Goal: Obtain resource: Download file/media

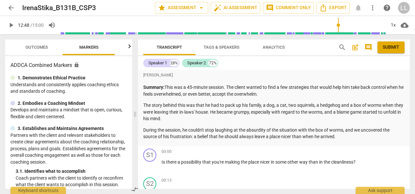
scroll to position [33, 0]
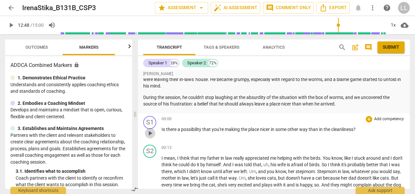
click at [151, 132] on span "play_arrow" at bounding box center [150, 133] width 8 height 8
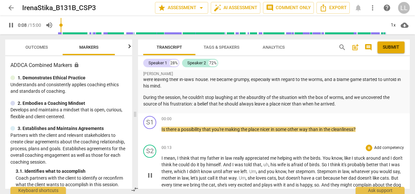
scroll to position [65, 0]
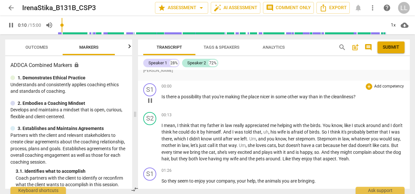
click at [151, 101] on span "pause" at bounding box center [150, 101] width 8 height 8
type input "11"
click at [371, 85] on div "+ Add competency" at bounding box center [385, 86] width 39 height 7
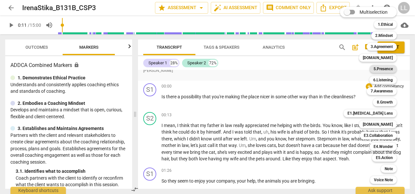
click at [387, 69] on b "5.Presence" at bounding box center [383, 69] width 19 height 8
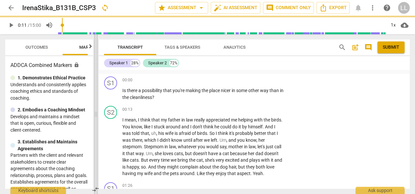
scroll to position [59, 0]
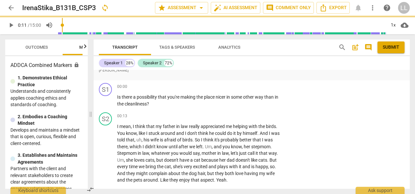
drag, startPoint x: 167, startPoint y: 115, endPoint x: 91, endPoint y: 123, distance: 76.5
click at [91, 123] on span at bounding box center [91, 114] width 4 height 160
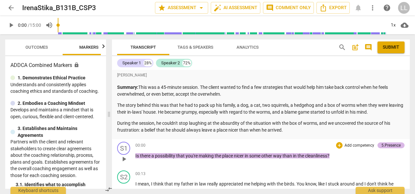
click at [384, 145] on div "5.Presence" at bounding box center [391, 145] width 19 height 6
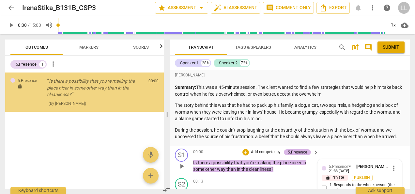
scroll to position [101, 0]
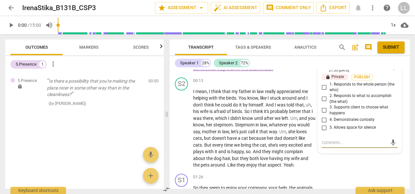
click at [323, 97] on input "2. Responds to what to accomplish (the what)" at bounding box center [324, 99] width 10 height 8
checkbox input "true"
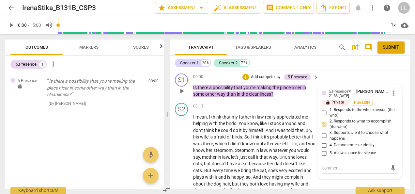
scroll to position [68, 0]
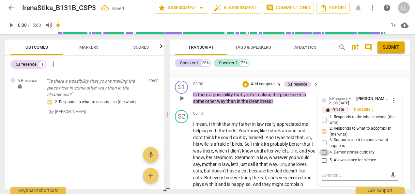
click at [325, 153] on input "4. Demonstrates curiosity" at bounding box center [324, 153] width 10 height 8
checkbox input "true"
click at [361, 110] on span "Publish" at bounding box center [363, 110] width 10 height 6
click at [245, 83] on div "+" at bounding box center [246, 84] width 7 height 7
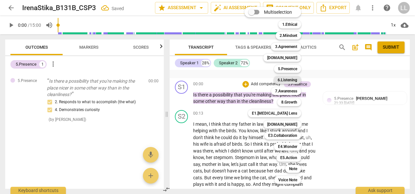
click at [287, 81] on b "6.Listening" at bounding box center [288, 80] width 20 height 8
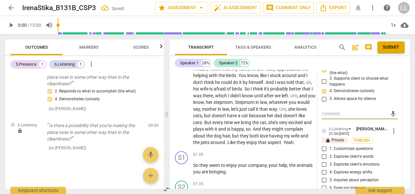
scroll to position [133, 0]
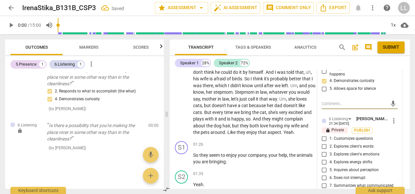
click at [323, 138] on input "1. Customizes questions" at bounding box center [324, 139] width 10 height 8
checkbox input "true"
click at [325, 170] on input "5. Inquires about perception" at bounding box center [324, 170] width 10 height 8
checkbox input "true"
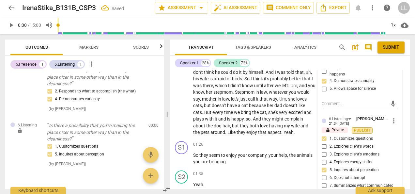
click at [364, 129] on span "Publish" at bounding box center [363, 131] width 10 height 6
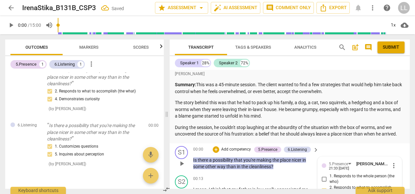
scroll to position [35, 0]
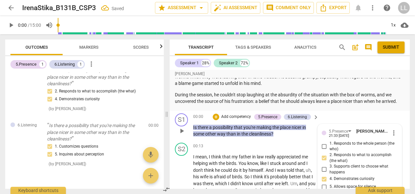
click at [230, 117] on p "Add competency" at bounding box center [236, 117] width 31 height 6
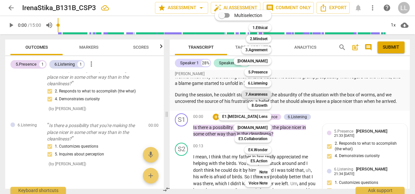
click at [259, 94] on b "7.Awareness" at bounding box center [257, 94] width 22 height 8
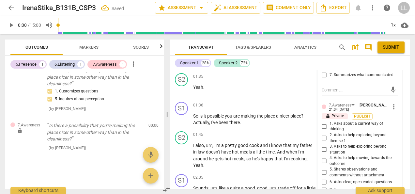
scroll to position [238, 0]
click at [325, 126] on input "1. Asks about a current way of thinking" at bounding box center [324, 126] width 10 height 8
checkbox input "true"
click at [321, 146] on input "3. Asks to help exploring beyond situation" at bounding box center [324, 149] width 10 height 8
checkbox input "true"
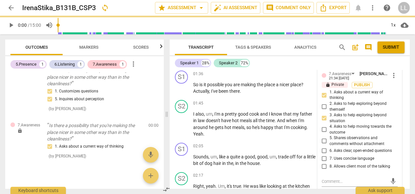
scroll to position [271, 0]
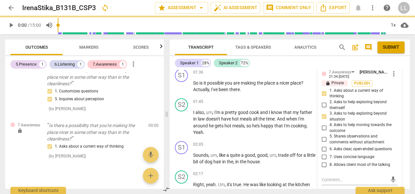
click at [324, 127] on input "4. Asks to help moving towards the outcome" at bounding box center [324, 128] width 10 height 8
checkbox input "true"
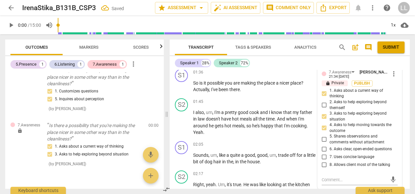
click at [321, 149] on input "6. Asks clear, open-ended questions" at bounding box center [324, 149] width 10 height 8
checkbox input "true"
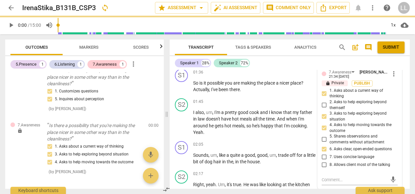
click at [324, 158] on input "7. Uses concise language" at bounding box center [324, 157] width 10 height 8
checkbox input "true"
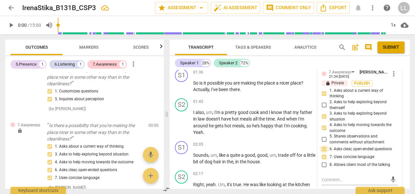
click at [324, 150] on input "6. Asks clear, open-ended questions" at bounding box center [324, 149] width 10 height 8
click at [324, 147] on input "6. Asks clear, open-ended questions" at bounding box center [324, 149] width 10 height 8
checkbox input "false"
click at [364, 83] on span "Publish" at bounding box center [363, 84] width 10 height 6
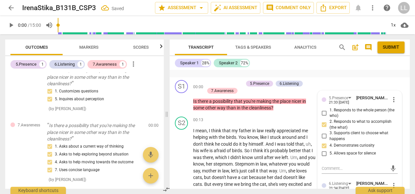
scroll to position [42, 0]
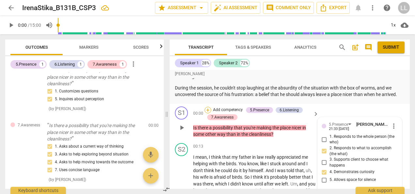
click at [209, 109] on div "+" at bounding box center [208, 110] width 7 height 7
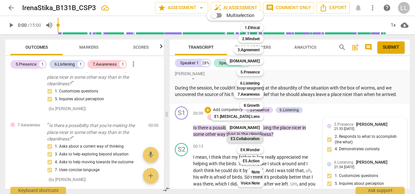
click at [249, 138] on b "E3.Collaboration" at bounding box center [245, 139] width 29 height 8
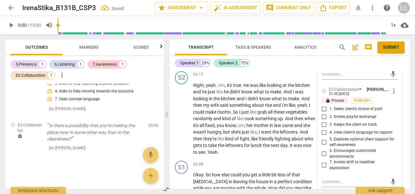
scroll to position [369, 0]
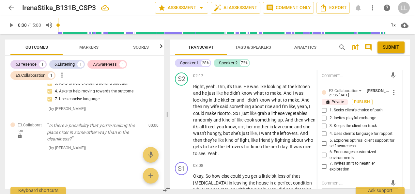
click at [323, 166] on input "7. Invites shift to healthier exploration" at bounding box center [324, 167] width 10 height 8
checkbox input "true"
click at [324, 144] on input "5. Explores optimal client support for self-awareness" at bounding box center [324, 143] width 10 height 8
checkbox input "true"
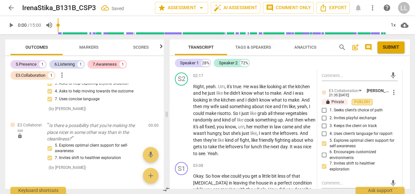
click at [361, 102] on span "Publish" at bounding box center [363, 102] width 10 height 6
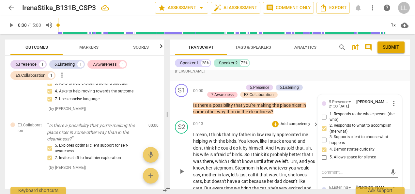
scroll to position [42, 0]
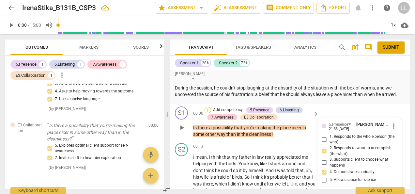
click at [209, 108] on div "+" at bounding box center [208, 110] width 7 height 7
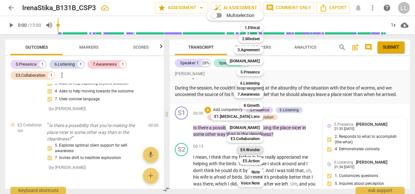
click at [253, 151] on b "E4.Wonder" at bounding box center [250, 150] width 19 height 8
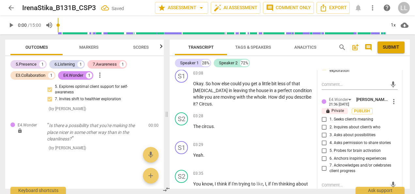
scroll to position [466, 0]
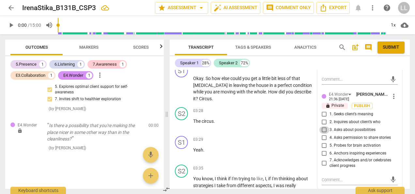
click at [322, 129] on input "3. Asks about possibilities" at bounding box center [324, 130] width 10 height 8
checkbox input "true"
click at [322, 145] on input "5. Probes for brain activation" at bounding box center [324, 146] width 10 height 8
checkbox input "true"
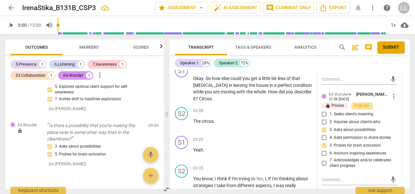
click at [365, 105] on span "Publish" at bounding box center [363, 106] width 10 height 6
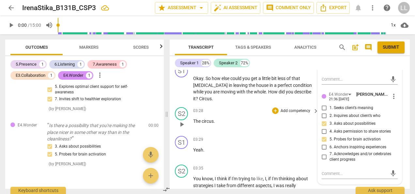
click at [311, 106] on div "S2 play_arrow pause 03:28 + Add competency keyboard_arrow_right The circus ." at bounding box center [290, 119] width 240 height 29
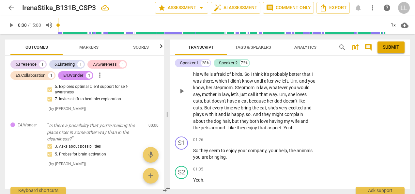
scroll to position [163, 0]
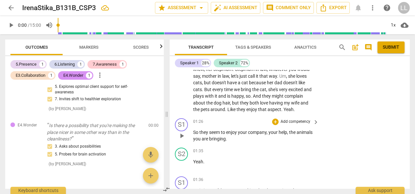
click at [280, 122] on p "Add competency" at bounding box center [295, 122] width 31 height 6
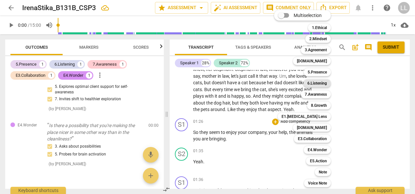
click at [313, 86] on b "6.Listening" at bounding box center [318, 83] width 20 height 8
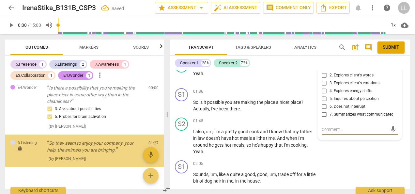
scroll to position [255, 0]
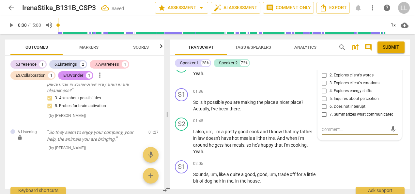
click at [323, 116] on input "7. Summarizes what communicated" at bounding box center [324, 115] width 10 height 8
checkbox input "true"
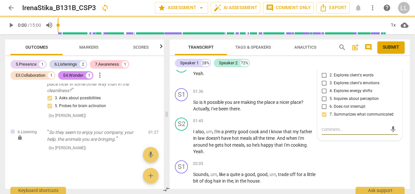
click at [332, 128] on textarea at bounding box center [355, 129] width 66 height 6
type textarea "G"
type textarea "Gr"
type textarea "Gre"
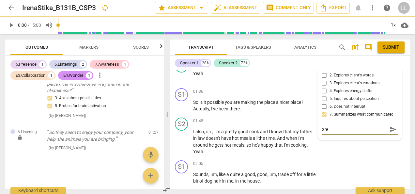
type textarea "Grea"
type textarea "Great"
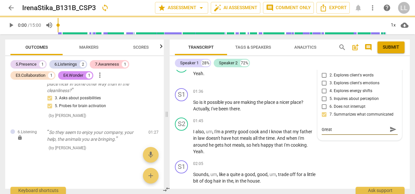
type textarea "Great"
type textarea "Great s"
type textarea "Great su"
type textarea "Great sum"
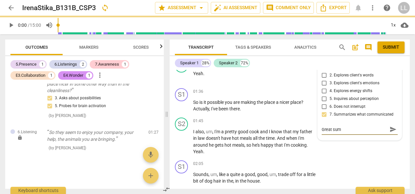
type textarea "Great summ"
type textarea "Great summa"
type textarea "Great summar"
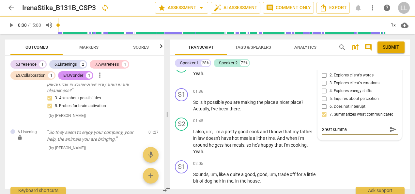
type textarea "Great summar"
type textarea "Great summari"
type textarea "Great summariz"
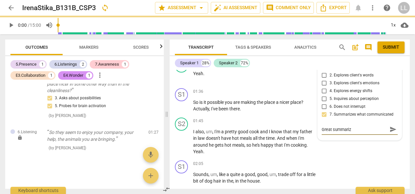
type textarea "Great summarizi"
type textarea "Great summarizin"
type textarea "Great summarizing"
type textarea "Great summarizing con"
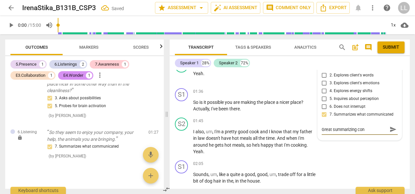
type textarea "Great summarizing conc"
type textarea "Great summarizing conci"
type textarea "Great summarizing concis"
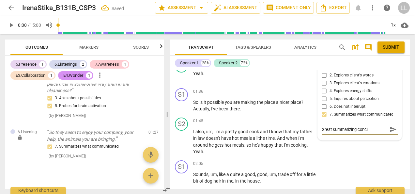
type textarea "Great summarizing concis"
type textarea "Great summarizing concise"
type textarea "Great summarizing concisel"
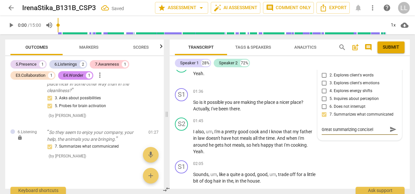
type textarea "Great summarizing concisely"
type textarea "Great summarizing concisely a"
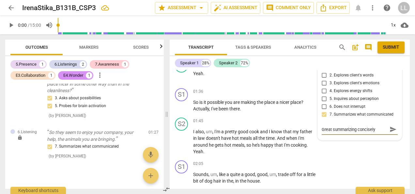
type textarea "Great summarizing concisely a"
type textarea "Great summarizing concisely an"
type textarea "Great summarizing concisely and"
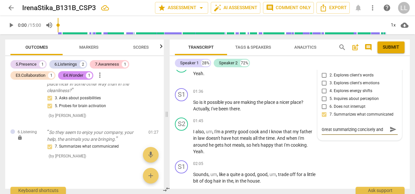
type textarea "Great summarizing concisely and"
type textarea "Great summarizing concisely and m"
type textarea "Great summarizing concisely and mi"
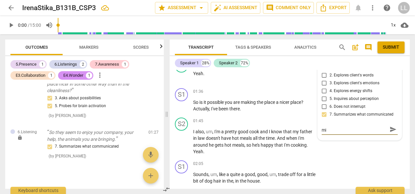
type textarea "Great summarizing concisely and mir"
type textarea "Great summarizing concisely and mirr"
type textarea "Great summarizing concisely and mirro"
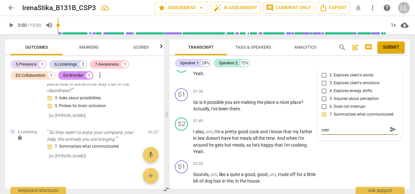
type textarea "Great summarizing concisely and mirro"
type textarea "Great summarizing concisely and mirror"
type textarea "Great summarizing concisely and mirrori"
type textarea "Great summarizing concisely and mirrorin"
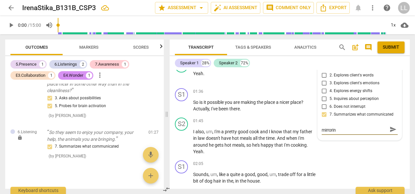
type textarea "Great summarizing concisely and mirrorin"
type textarea "Great summarizing concisely and mirroring"
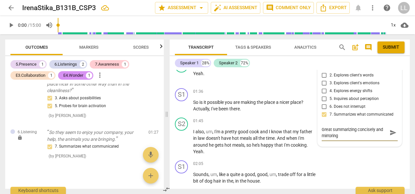
type textarea "Great summarizing concisely and mirroring b"
type textarea "Great summarizing concisely and mirroring ba"
type textarea "Great summarizing concisely and mirroring bac"
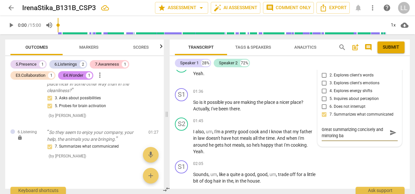
type textarea "Great summarizing concisely and mirroring bac"
type textarea "Great summarizing concisely and mirroring back"
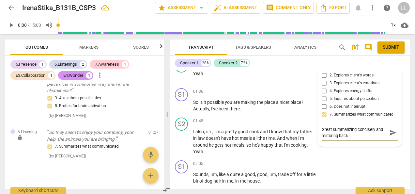
type textarea "Great summarizing concisely and mirroring back t"
type textarea "Great summarizing concisely and mirroring back to"
type textarea "Great summarizing concisely and mirroring back to t"
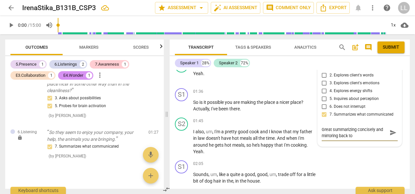
type textarea "Great summarizing concisely and mirroring back to t"
type textarea "Great summarizing concisely and mirroring back to th"
type textarea "Great summarizing concisely and mirroring back to the"
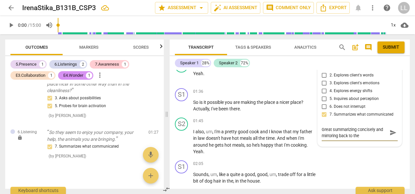
type textarea "Great summarizing concisely and mirroring back to the t"
type textarea "Great summarizing concisely and mirroring back to the"
type textarea "Great summarizing concisely and mirroring back to the c"
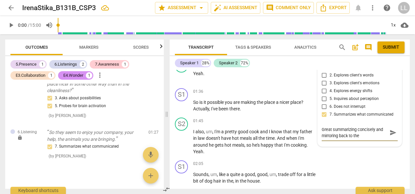
type textarea "Great summarizing concisely and mirroring back to the c"
type textarea "Great summarizing concisely and mirroring back to the cl"
type textarea "Great summarizing concisely and mirroring back to the cli"
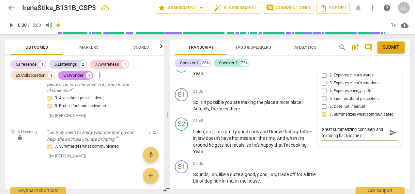
type textarea "Great summarizing concisely and mirroring back to the clie"
type textarea "Great summarizing concisely and mirroring back to the cliet"
type textarea "Great summarizing concisely and mirroring back to the clie"
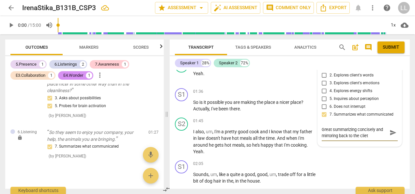
type textarea "Great summarizing concisely and mirroring back to the clie"
type textarea "Great summarizing concisely and mirroring back to the clien"
type textarea "Great summarizing concisely and mirroring back to the client"
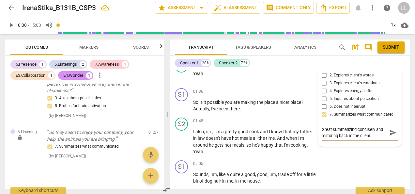
type textarea "Great summarizing concisely and mirroring back to the client!"
click at [375, 128] on textarea "Great summarizing concisely and mirroring back to the client!" at bounding box center [355, 132] width 66 height 12
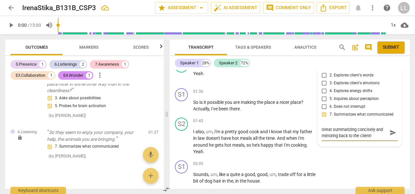
click at [356, 129] on textarea "Great summarizing concisely and mirroring back to the client!" at bounding box center [355, 132] width 66 height 12
type textarea "Great summarizing concisely and mirroring back to the client!"
type textarea "Great summarizing t concisely and mirroring back to the client!"
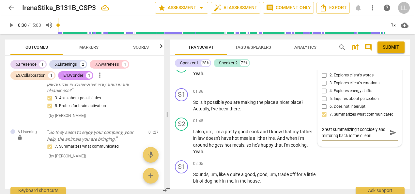
type textarea "Great summarizing th concisely and mirroring back to the client!"
type textarea "Great summarizing the concisely and mirroring back to the client!"
type textarea "Great summarizing the c concisely and mirroring back to the client!"
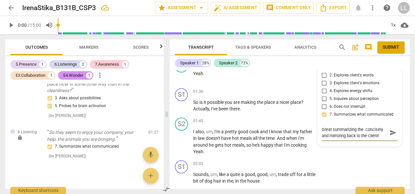
type textarea "Great summarizing the c concisely and mirroring back to the client!"
type textarea "Great summarizing the cl concisely and mirroring back to the client!"
type textarea "Great summarizing the cli concisely and mirroring back to the client!"
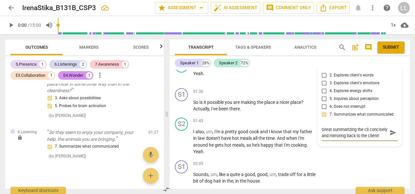
type textarea "Great summarizing the clie concisely and mirroring back to the client!"
type textarea "Great summarizing the clien concisely and mirroring back to the client!"
type textarea "Great summarizing the client concisely and mirroring back to the client!"
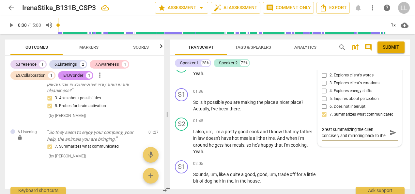
type textarea "Great summarizing the client concisely and mirroring back to the client!"
type textarea "Great summarizing the client' concisely and mirroring back to the client!"
type textarea "Great summarizing the client's concisely and mirroring back to the client!"
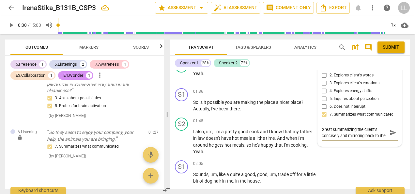
type textarea "Great summarizing the client's concisely and mirroring back to the client!"
type textarea "Great summarizing the client's k concisely and mirroring back to the client!"
type textarea "Great summarizing the client's ke concisely and mirroring back to the client!"
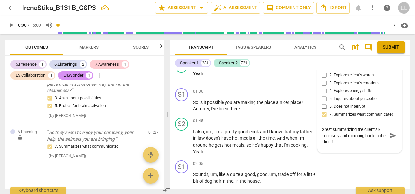
type textarea "Great summarizing the client's ke concisely and mirroring back to the client!"
type textarea "Great summarizing the client's key concisely and mirroring back to the client!"
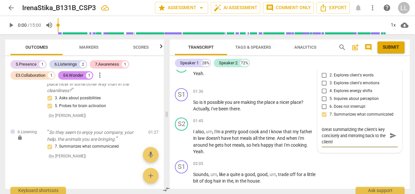
type textarea "Great summarizing the client's key p concisely and mirroring back to the client!"
type textarea "Great summarizing the client's key po concisely and mirroring back to the clien…"
type textarea "Great summarizing the client's key poi concisely and mirroring back to the clie…"
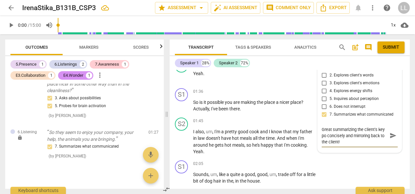
type textarea "Great summarizing the client's key poi concisely and mirroring back to the clie…"
type textarea "Great summarizing the client's key poin concisely and mirroring back to the cli…"
type textarea "Great summarizing the client's key point concisely and mirroring back to the cl…"
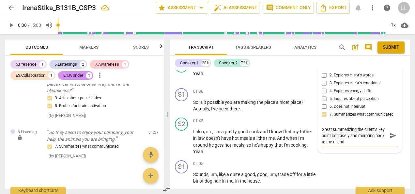
type textarea "Great summarizing the client's key points concisely and mirroring back to the c…"
click at [353, 141] on textarea "Great summarizing the client's key points concisely and mirroring back to the c…" at bounding box center [355, 135] width 66 height 19
type textarea "Great summarizing the client's key points concisely and mirroring back to the c…"
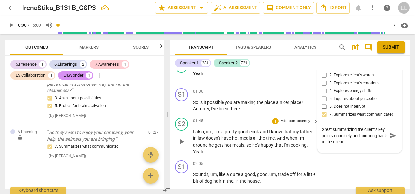
type textarea "Great summarizing the client's key points concisely and mirroring back to the c…"
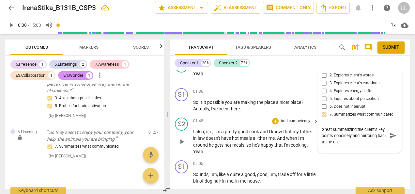
type textarea "Great summarizing the client's key points concisely and mirroring back to the c…"
type textarea "Great summarizing the client's key points concisely and mirroring back to the cl"
type textarea "Great summarizing the client's key points concisely and mirroring back to the c"
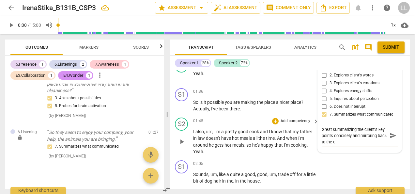
type textarea "Great summarizing the client's key points concisely and mirroring back to the"
type textarea "Great summarizing the client's key points concisely and mirroring back to th"
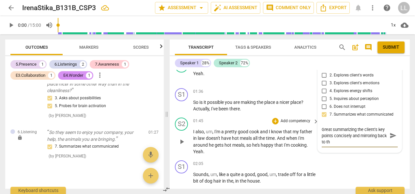
type textarea "Great summarizing the client's key points concisely and mirroring back to t"
type textarea "Great summarizing the client's key points concisely and mirroring back to"
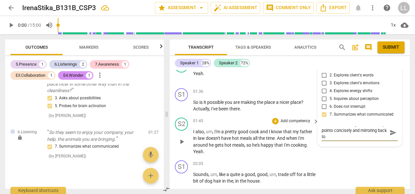
type textarea "Great summarizing the client's key points concisely and mirroring back to"
type textarea "Great summarizing the client's key points concisely and mirroring back to h"
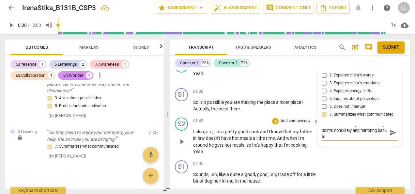
type textarea "Great summarizing the client's key points concisely and mirroring back to h"
type textarea "Great summarizing the client's key points concisely and mirroring back to he"
type textarea "Great summarizing the client's key points concisely and mirroring back to her"
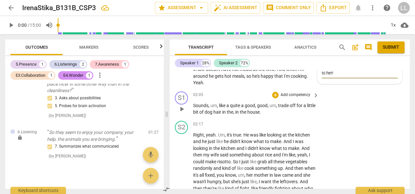
scroll to position [288, 0]
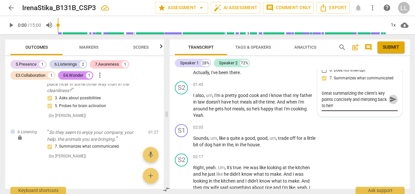
click at [390, 99] on span "send" at bounding box center [393, 99] width 7 height 7
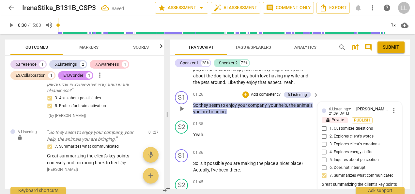
scroll to position [190, 0]
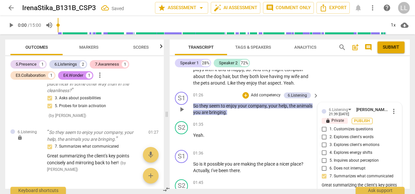
click at [361, 121] on span "Publish" at bounding box center [363, 121] width 10 height 6
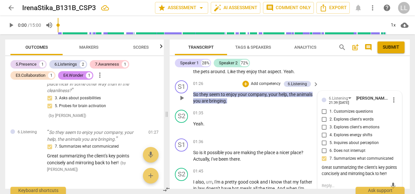
scroll to position [157, 0]
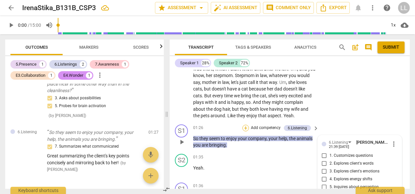
click at [247, 127] on div "+" at bounding box center [246, 128] width 7 height 7
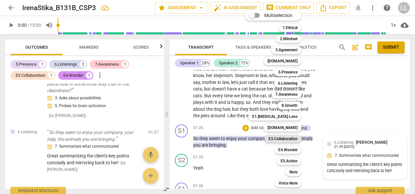
click at [277, 138] on b "E3.Collaboration" at bounding box center [283, 139] width 29 height 8
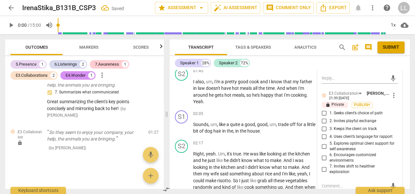
scroll to position [320, 0]
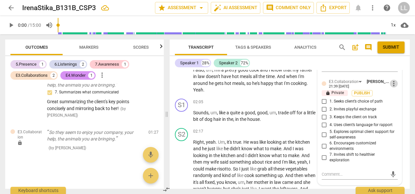
click at [393, 88] on span "more_vert" at bounding box center [394, 84] width 8 height 8
click at [398, 103] on li "Delete" at bounding box center [398, 102] width 23 height 12
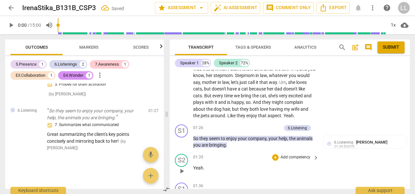
scroll to position [190, 0]
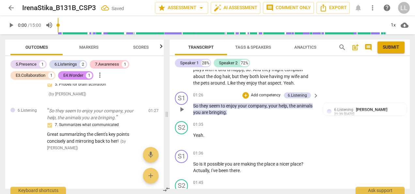
click at [256, 94] on p "Add competency" at bounding box center [266, 95] width 31 height 6
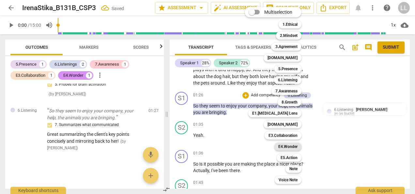
click at [286, 146] on b "E4.Wonder" at bounding box center [288, 147] width 19 height 8
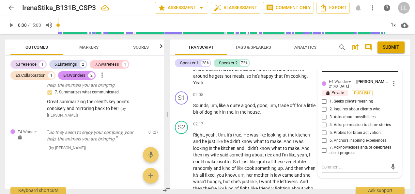
scroll to position [321, 0]
click at [393, 87] on span "more_vert" at bounding box center [394, 83] width 8 height 8
click at [396, 102] on li "Delete" at bounding box center [398, 101] width 23 height 12
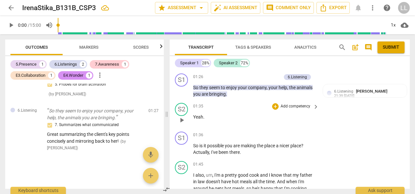
scroll to position [223, 0]
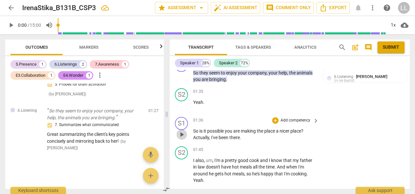
click at [184, 134] on span "play_arrow" at bounding box center [182, 135] width 8 height 8
drag, startPoint x: 181, startPoint y: 137, endPoint x: 219, endPoint y: 131, distance: 39.0
click at [181, 137] on span "pause" at bounding box center [182, 135] width 8 height 8
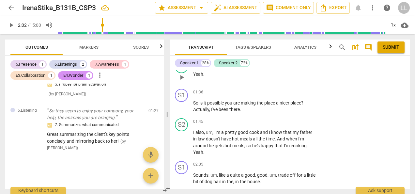
scroll to position [255, 0]
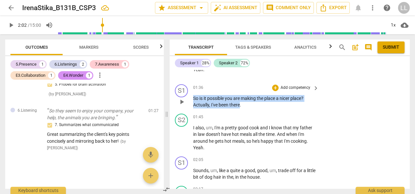
drag, startPoint x: 241, startPoint y: 105, endPoint x: 190, endPoint y: 97, distance: 51.0
click at [190, 97] on div "S1 play_arrow pause 01:36 + Add competency keyboard_arrow_right So is it possib…" at bounding box center [290, 96] width 240 height 29
click at [285, 88] on p "Add competency" at bounding box center [295, 88] width 31 height 6
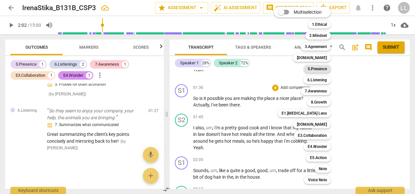
click at [314, 69] on b "5.Presence" at bounding box center [317, 69] width 19 height 8
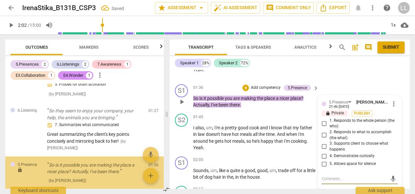
scroll to position [309, 0]
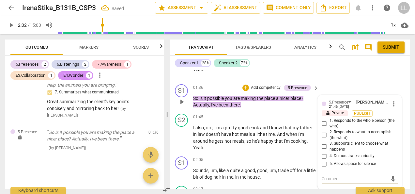
click at [322, 157] on input "4. Demonstrates curiosity" at bounding box center [324, 156] width 10 height 8
click at [323, 134] on input "2. Responds to what to accomplish (the what)" at bounding box center [324, 135] width 10 height 8
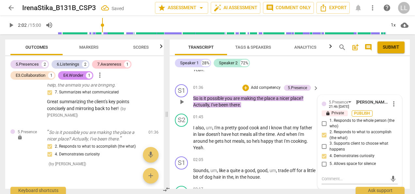
click at [361, 112] on span "Publish" at bounding box center [363, 114] width 10 height 6
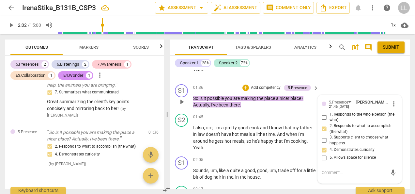
click at [248, 87] on div "+ Add competency" at bounding box center [262, 88] width 39 height 7
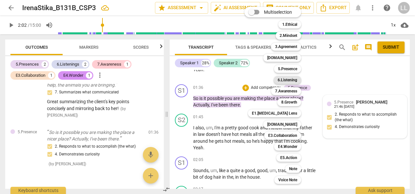
click at [287, 80] on b "6.Listening" at bounding box center [288, 80] width 20 height 8
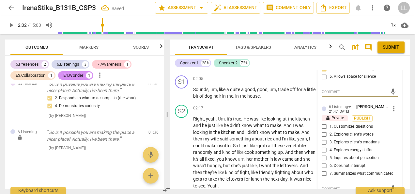
scroll to position [353, 0]
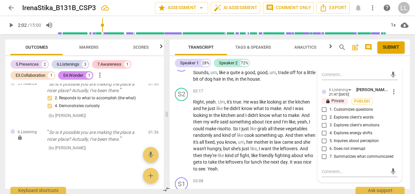
click at [331, 110] on span "1. Customizes questions" at bounding box center [351, 110] width 43 height 6
click at [330, 110] on input "1. Customizes questions" at bounding box center [324, 110] width 10 height 8
click at [370, 142] on span "5. Inquires about perception" at bounding box center [354, 141] width 49 height 6
click at [330, 142] on input "5. Inquires about perception" at bounding box center [324, 141] width 10 height 8
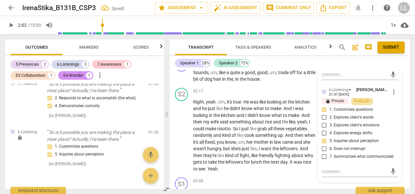
click at [365, 99] on span "Publish" at bounding box center [363, 102] width 10 height 6
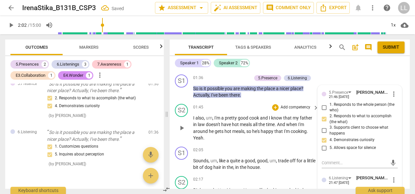
scroll to position [223, 0]
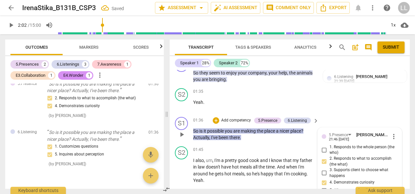
click at [221, 121] on p "Add competency" at bounding box center [236, 121] width 31 height 6
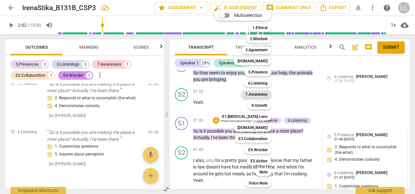
click at [260, 95] on b "7.Awareness" at bounding box center [257, 94] width 22 height 8
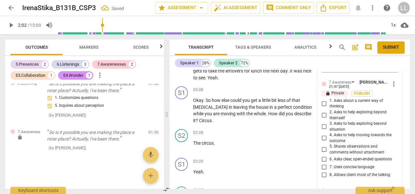
scroll to position [462, 0]
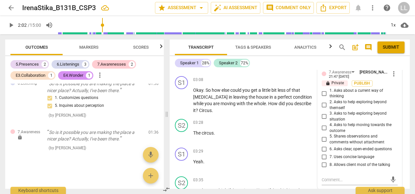
click at [331, 93] on span "1. Asks about a current way of thinking" at bounding box center [363, 93] width 66 height 11
click at [330, 93] on input "1. Asks about a current way of thinking" at bounding box center [324, 93] width 10 height 8
click at [326, 115] on input "3. Asks to help exploring beyond situation" at bounding box center [324, 117] width 10 height 8
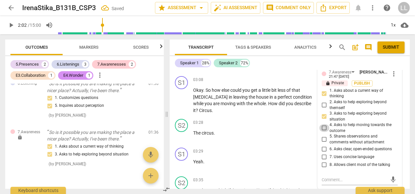
click at [323, 127] on input "4. Asks to help moving towards the outcome" at bounding box center [324, 128] width 10 height 8
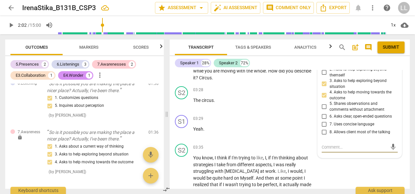
click at [327, 147] on textarea at bounding box center [355, 147] width 66 height 6
click at [345, 147] on textarea "If you could make this question more open-ended, how could you ask instead?" at bounding box center [355, 150] width 66 height 12
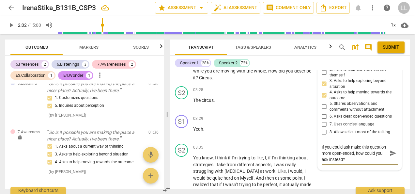
scroll to position [0, 0]
click at [333, 153] on textarea "If you could ask a more open-ended, how could you ask instead?" at bounding box center [355, 150] width 66 height 12
click at [349, 155] on textarea "If you could ask a more open-ended question, how would you ask instead?" at bounding box center [355, 150] width 66 height 12
drag, startPoint x: 390, startPoint y: 150, endPoint x: 378, endPoint y: 150, distance: 11.8
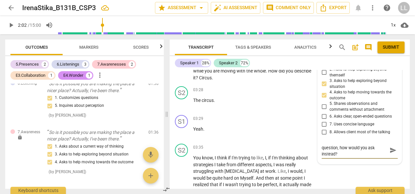
click at [390, 150] on span "send" at bounding box center [393, 150] width 7 height 7
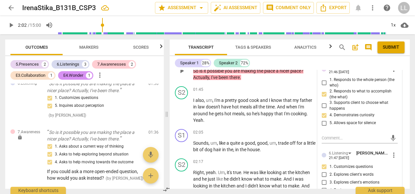
scroll to position [299, 0]
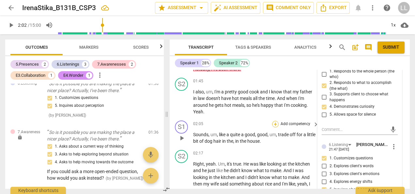
click at [276, 123] on div "+" at bounding box center [275, 124] width 7 height 7
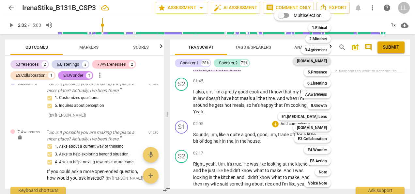
click at [321, 60] on b "[DOMAIN_NAME]" at bounding box center [312, 61] width 30 height 8
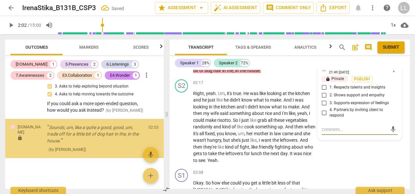
scroll to position [476, 0]
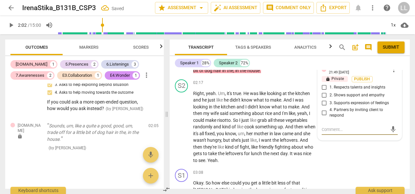
click at [323, 84] on input "1. Respects talents and insights" at bounding box center [324, 88] width 10 height 8
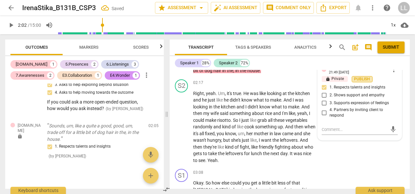
click at [359, 78] on span "Publish" at bounding box center [363, 79] width 10 height 6
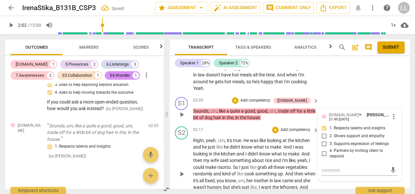
scroll to position [304, 0]
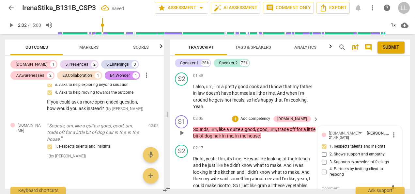
click at [256, 119] on div "+ Add competency" at bounding box center [251, 119] width 39 height 7
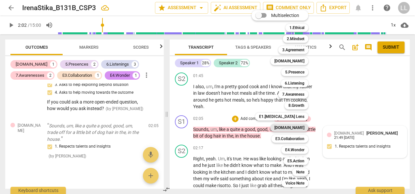
click at [299, 127] on b "[DOMAIN_NAME]" at bounding box center [290, 128] width 30 height 8
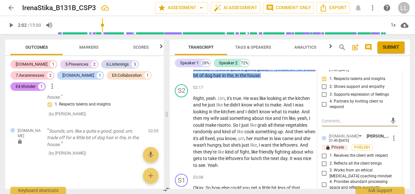
scroll to position [404, 0]
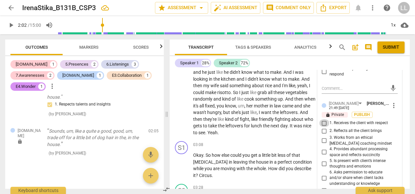
click at [328, 122] on input "1. Receives the client with respect" at bounding box center [324, 123] width 10 height 8
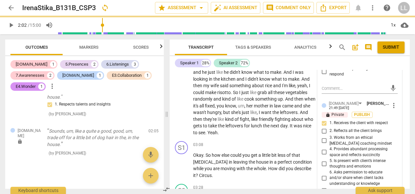
click at [328, 132] on input "2. Reflects all the client brings" at bounding box center [324, 131] width 10 height 8
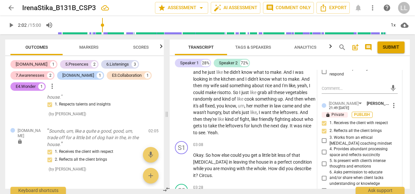
click at [358, 113] on span "Publish" at bounding box center [363, 115] width 10 height 6
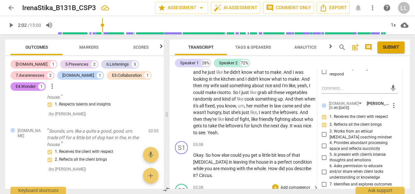
click at [237, 181] on div "S2 play_arrow pause 03:28 + Add competency keyboard_arrow_right The circus ." at bounding box center [290, 195] width 240 height 29
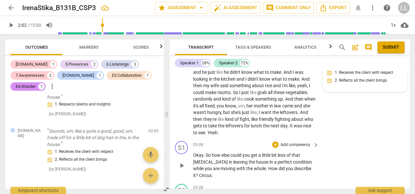
scroll to position [437, 0]
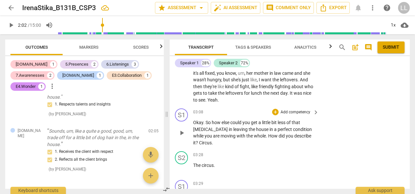
click at [302, 109] on p "Add competency" at bounding box center [295, 112] width 31 height 6
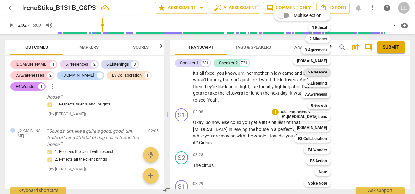
click at [318, 72] on b "5.Presence" at bounding box center [317, 72] width 19 height 8
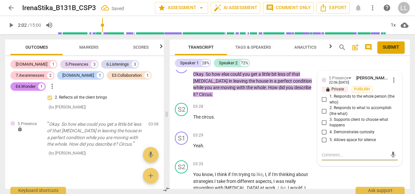
scroll to position [470, 0]
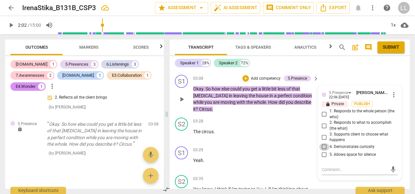
click at [325, 143] on input "4. Demonstrates curiosity" at bounding box center [324, 147] width 10 height 8
click at [323, 122] on input "2. Responds to what to accomplish (the what)" at bounding box center [324, 126] width 10 height 8
click at [358, 101] on span "Publish" at bounding box center [363, 104] width 10 height 6
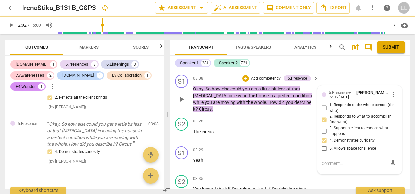
scroll to position [405, 0]
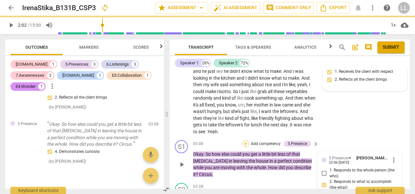
click at [245, 140] on div "+" at bounding box center [246, 143] width 7 height 7
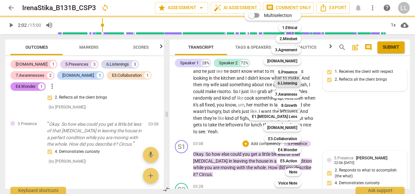
click at [289, 84] on b "6.Listening" at bounding box center [288, 83] width 20 height 8
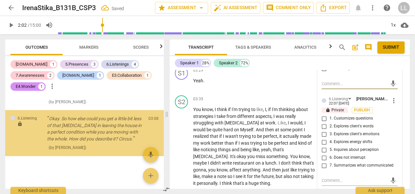
scroll to position [560, 0]
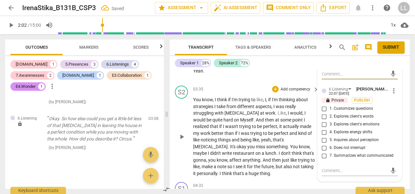
drag, startPoint x: 324, startPoint y: 101, endPoint x: 403, endPoint y: 120, distance: 80.7
click at [324, 105] on input "1. Customizes questions" at bounding box center [324, 109] width 10 height 8
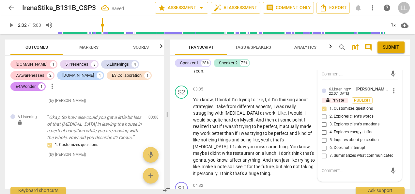
click at [325, 136] on input "5. Inquires about perception" at bounding box center [324, 140] width 10 height 8
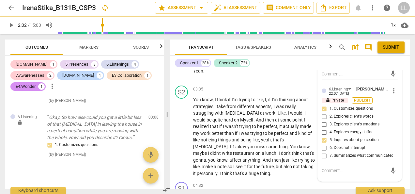
click at [364, 98] on span "Publish" at bounding box center [363, 101] width 10 height 6
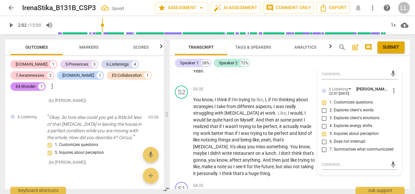
scroll to position [462, 0]
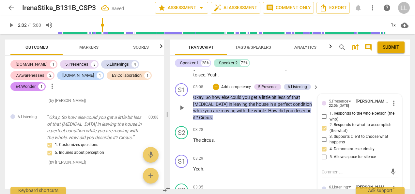
click at [233, 84] on p "Add competency" at bounding box center [236, 87] width 31 height 6
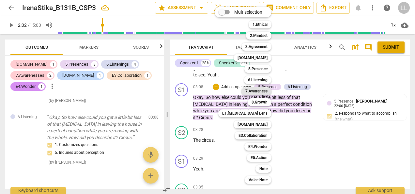
click at [261, 92] on b "7.Awareness" at bounding box center [257, 91] width 22 height 8
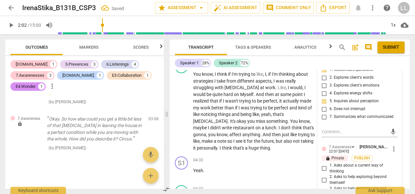
scroll to position [625, 0]
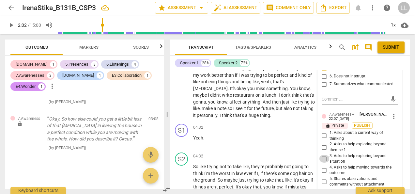
click at [324, 155] on input "3. Asks to help exploring beyond situation" at bounding box center [324, 159] width 10 height 8
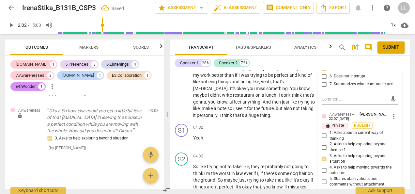
scroll to position [658, 0]
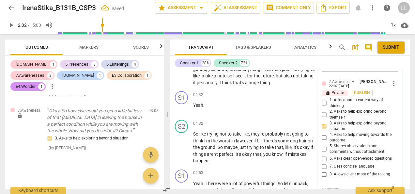
click at [330, 132] on span "4. Asks to help moving towards the outcome" at bounding box center [363, 137] width 66 height 11
click at [329, 134] on input "4. Asks to help moving towards the outcome" at bounding box center [324, 138] width 10 height 8
click at [368, 156] on span "6. Asks clear, open-ended questions" at bounding box center [361, 159] width 62 height 6
click at [330, 155] on input "6. Asks clear, open-ended questions" at bounding box center [324, 159] width 10 height 8
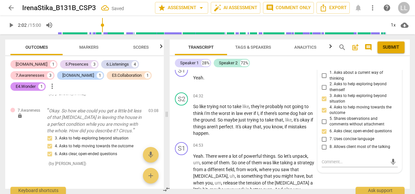
scroll to position [690, 0]
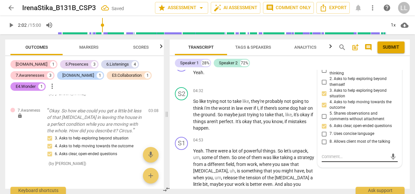
click at [336, 154] on textarea at bounding box center [355, 157] width 66 height 6
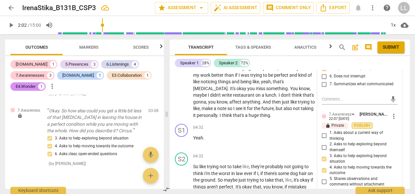
click at [365, 123] on span "Publish" at bounding box center [363, 126] width 10 height 6
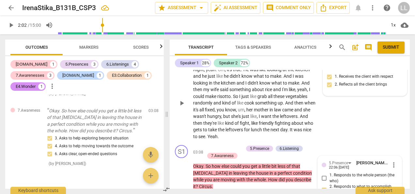
scroll to position [397, 0]
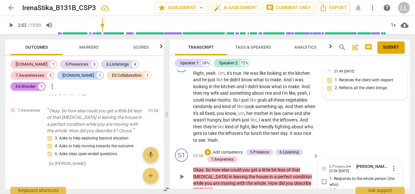
click at [204, 149] on div "+ Add competency 5.Presence 6.Listening 7.Awareness keyboard_arrow_right" at bounding box center [261, 156] width 116 height 14
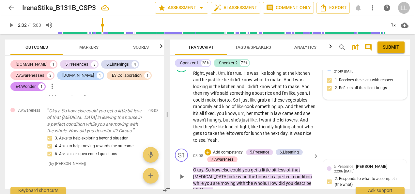
click at [217, 150] on p "Add competency" at bounding box center [228, 153] width 31 height 6
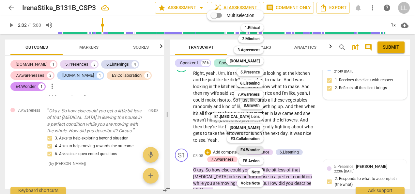
click at [249, 150] on b "E4.Wonder" at bounding box center [250, 150] width 19 height 8
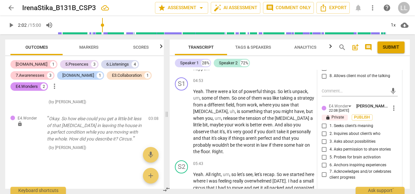
scroll to position [756, 0]
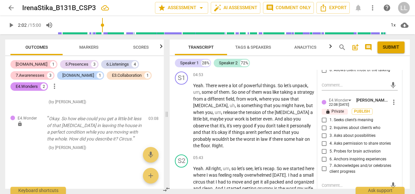
click at [360, 133] on span "3. Asks about possibilities" at bounding box center [353, 136] width 46 height 6
click at [330, 132] on input "3. Asks about possibilities" at bounding box center [324, 136] width 10 height 8
drag, startPoint x: 355, startPoint y: 143, endPoint x: 378, endPoint y: 122, distance: 31.2
click at [354, 149] on span "5. Probes for brain activation" at bounding box center [355, 152] width 51 height 6
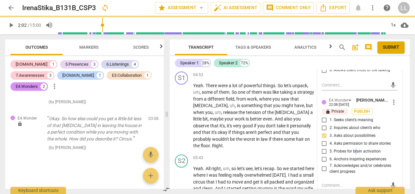
drag, startPoint x: 378, startPoint y: 122, endPoint x: 322, endPoint y: 142, distance: 59.6
click at [322, 147] on input "5. Probes for brain activation" at bounding box center [324, 151] width 10 height 8
click at [366, 109] on span "Publish" at bounding box center [363, 112] width 10 height 6
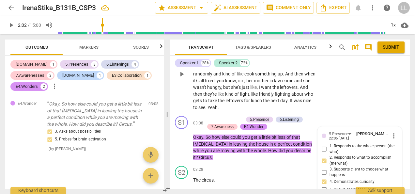
scroll to position [462, 0]
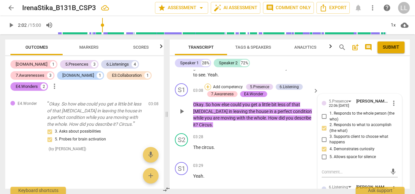
click at [210, 84] on div "+" at bounding box center [208, 87] width 7 height 7
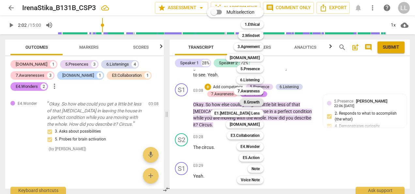
click at [253, 101] on b "8.Growth" at bounding box center [252, 102] width 16 height 8
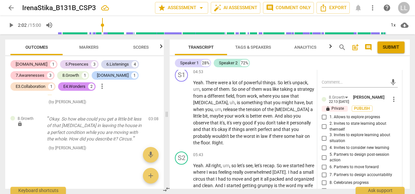
scroll to position [756, 0]
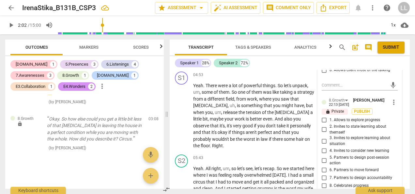
click at [392, 98] on span "more_vert" at bounding box center [394, 102] width 8 height 8
drag, startPoint x: 398, startPoint y: 106, endPoint x: 236, endPoint y: 31, distance: 178.3
click at [397, 106] on li "Delete" at bounding box center [398, 107] width 23 height 12
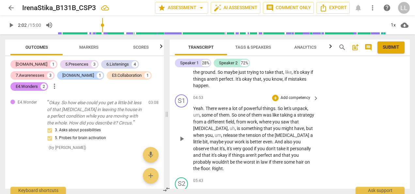
scroll to position [723, 0]
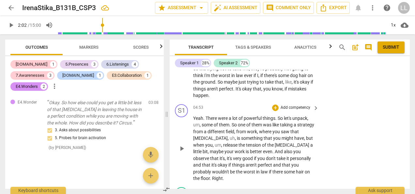
click at [289, 105] on p "Add competency" at bounding box center [295, 108] width 31 height 6
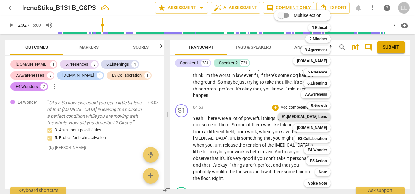
click at [317, 116] on b "E1.[MEDICAL_DATA] Lens" at bounding box center [304, 117] width 45 height 8
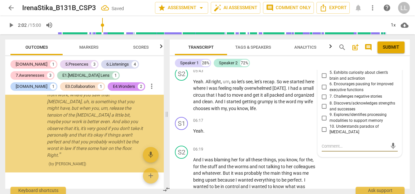
scroll to position [897, 0]
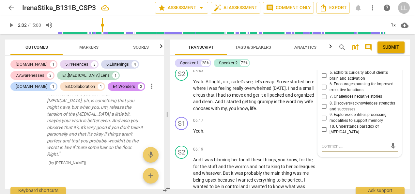
click at [324, 103] on input "8. Discovers/acknowledges strengths and successes" at bounding box center [324, 107] width 10 height 8
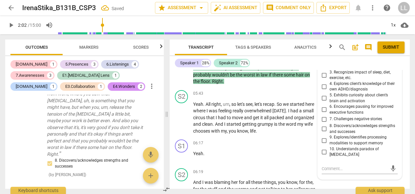
scroll to position [810, 0]
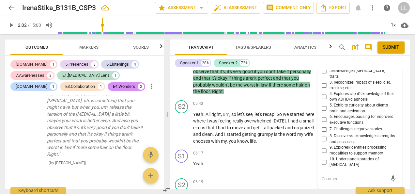
click at [321, 93] on input "4. Explores client’s knowledge of their own ADHD/diagnosis" at bounding box center [324, 97] width 10 height 8
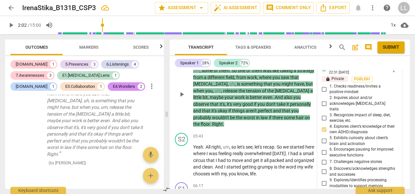
scroll to position [745, 0]
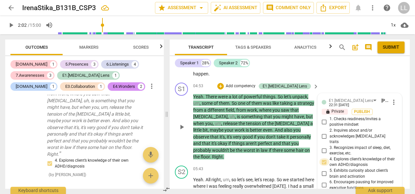
click at [322, 158] on input "4. Explores client’s knowledge of their own ADHD/diagnosis" at bounding box center [324, 162] width 10 height 8
click at [393, 98] on span "more_vert" at bounding box center [394, 102] width 8 height 8
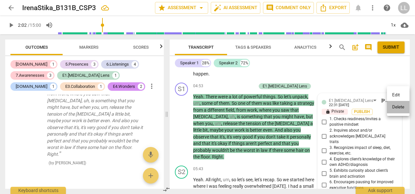
drag, startPoint x: 395, startPoint y: 106, endPoint x: 240, endPoint y: 30, distance: 172.8
click at [395, 107] on li "Delete" at bounding box center [398, 107] width 23 height 12
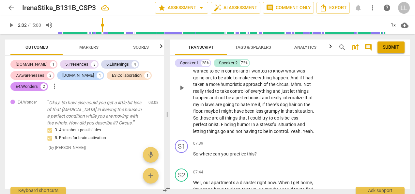
scroll to position [973, 0]
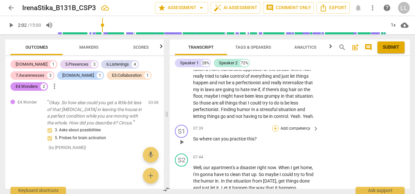
click at [276, 127] on div "+" at bounding box center [275, 128] width 7 height 7
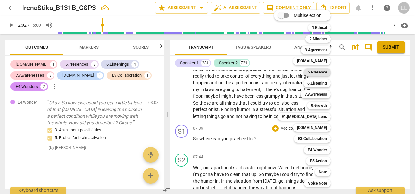
click at [322, 73] on b "5.Presence" at bounding box center [317, 72] width 19 height 8
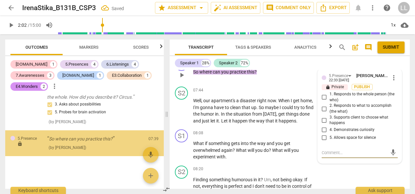
scroll to position [1030, 0]
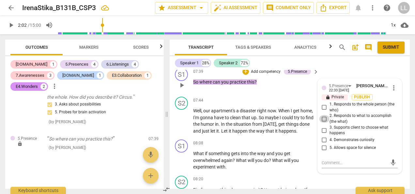
click at [324, 119] on input "2. Responds to what to accomplish (the what)" at bounding box center [324, 119] width 10 height 8
click at [328, 139] on input "4. Demonstrates curiosity" at bounding box center [324, 140] width 10 height 8
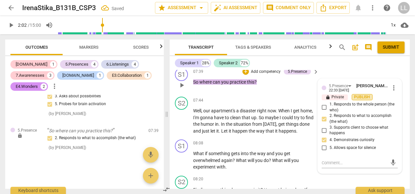
click at [361, 95] on span "Publish" at bounding box center [363, 97] width 10 height 6
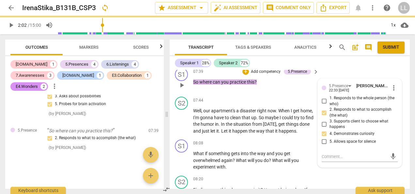
scroll to position [998, 0]
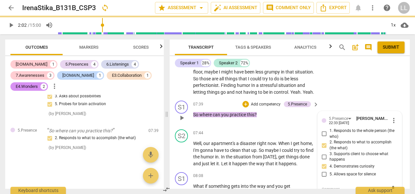
click at [251, 103] on p "Add competency" at bounding box center [266, 105] width 31 height 6
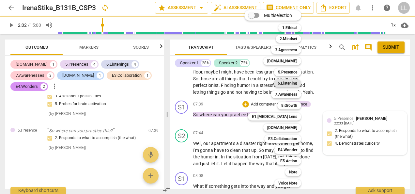
click at [290, 83] on b "6.Listening" at bounding box center [288, 83] width 20 height 8
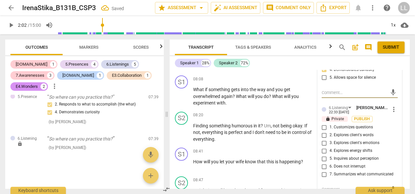
scroll to position [1098, 0]
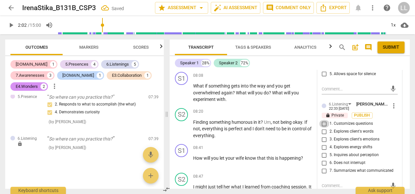
click at [326, 123] on input "1. Customizes questions" at bounding box center [324, 124] width 10 height 8
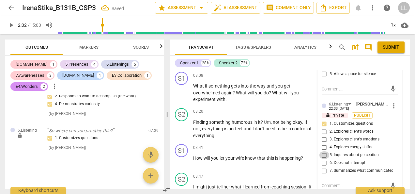
click at [327, 154] on input "5. Inquires about perception" at bounding box center [324, 155] width 10 height 8
click at [363, 112] on button "Publish" at bounding box center [362, 115] width 21 height 6
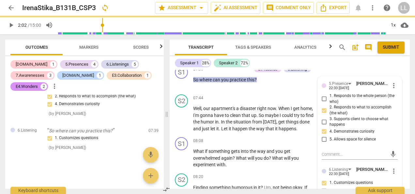
scroll to position [1000, 0]
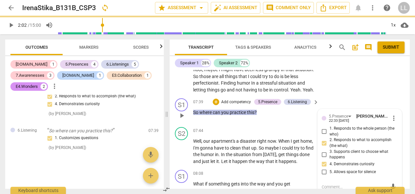
click at [226, 100] on p "Add competency" at bounding box center [236, 102] width 31 height 6
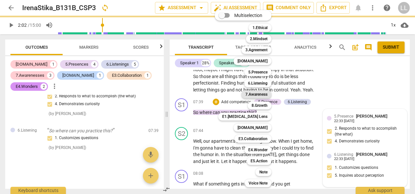
click at [256, 94] on b "7.Awareness" at bounding box center [257, 94] width 22 height 8
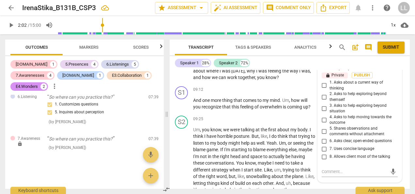
scroll to position [1196, 0]
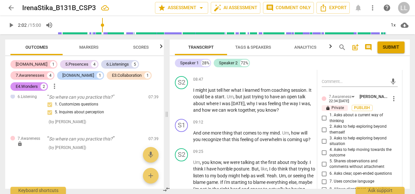
click at [326, 139] on input "3. Asks to help exploring beyond situation" at bounding box center [324, 141] width 10 height 8
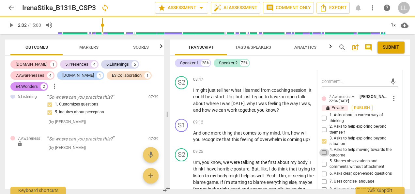
click at [323, 152] on input "4. Asks to help moving towards the outcome" at bounding box center [324, 153] width 10 height 8
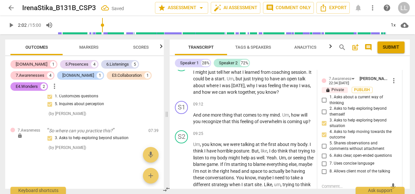
scroll to position [1228, 0]
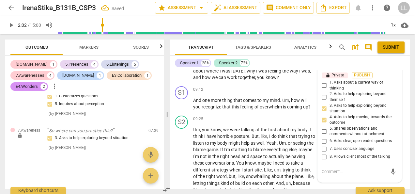
click at [326, 140] on input "6. Asks clear, open-ended questions" at bounding box center [324, 141] width 10 height 8
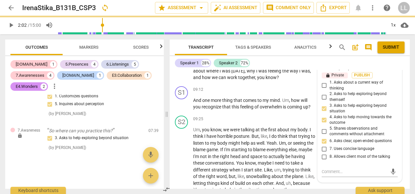
click at [326, 147] on input "7. Uses concise language" at bounding box center [324, 149] width 10 height 8
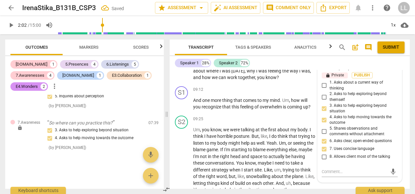
scroll to position [1196, 0]
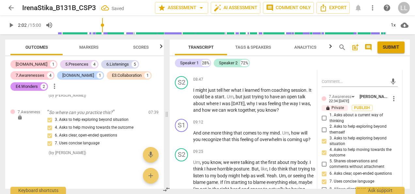
click at [325, 117] on input "1. Asks about a current way of thinking" at bounding box center [324, 118] width 10 height 8
click at [325, 119] on input "1. Asks about a current way of thinking" at bounding box center [324, 118] width 10 height 8
click at [324, 116] on input "1. Asks about a current way of thinking" at bounding box center [324, 118] width 10 height 8
click at [363, 107] on span "Publish" at bounding box center [363, 108] width 10 height 6
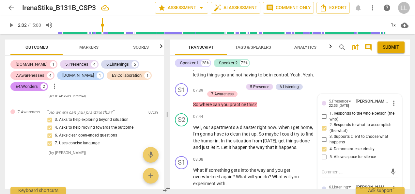
scroll to position [1000, 0]
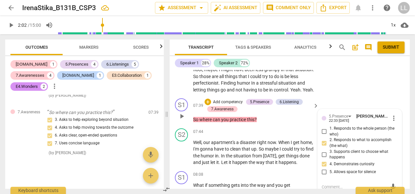
click at [213, 100] on p "Add competency" at bounding box center [228, 102] width 31 height 6
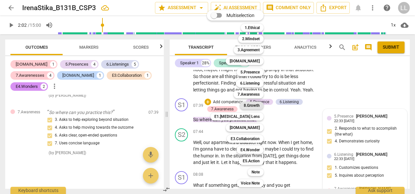
click at [251, 106] on b "8.Growth" at bounding box center [252, 106] width 16 height 8
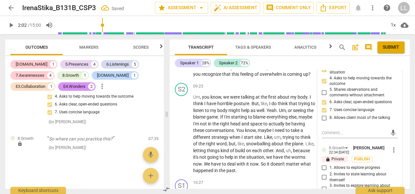
scroll to position [1294, 0]
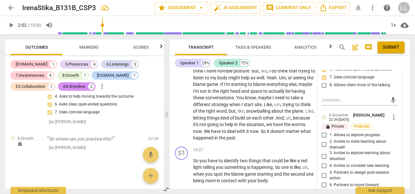
click at [323, 156] on input "3. Invites to explore learning about situation" at bounding box center [324, 156] width 10 height 8
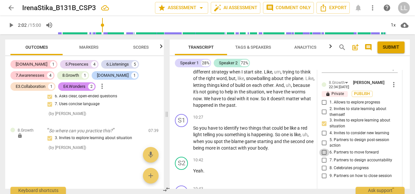
click at [327, 152] on input "6. Partners to move forward" at bounding box center [324, 153] width 10 height 8
click at [325, 141] on input "5. Partners to design post-session action" at bounding box center [324, 143] width 10 height 8
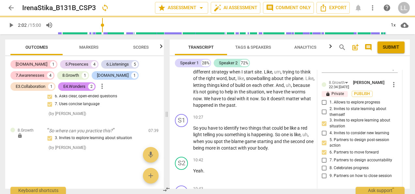
click at [323, 142] on input "5. Partners to design post-session action" at bounding box center [324, 143] width 10 height 8
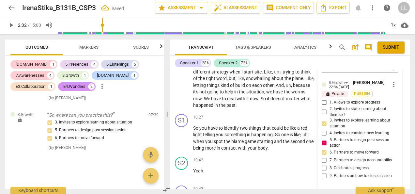
click at [322, 142] on input "5. Partners to design post-session action" at bounding box center [324, 143] width 10 height 8
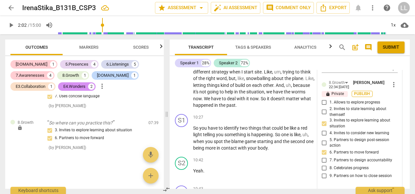
click at [360, 94] on span "Publish" at bounding box center [363, 94] width 10 height 6
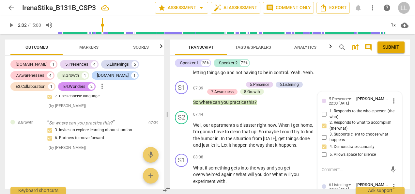
scroll to position [967, 0]
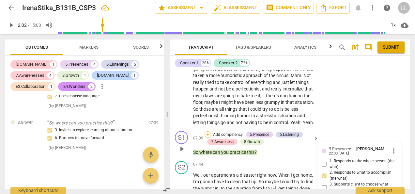
click at [206, 135] on div "+" at bounding box center [208, 134] width 7 height 7
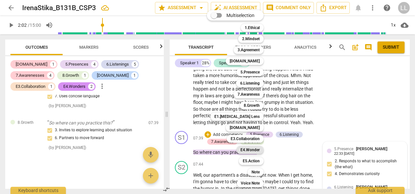
click at [249, 150] on b "E4.Wonder" at bounding box center [250, 150] width 19 height 8
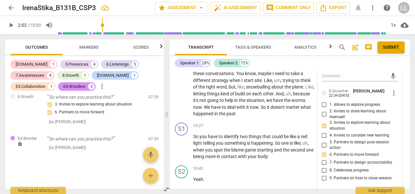
scroll to position [1449, 0]
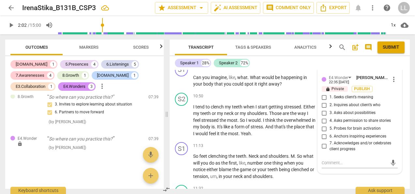
click at [341, 128] on span "5. Probes for brain activation" at bounding box center [355, 129] width 51 height 6
click at [330, 128] on input "5. Probes for brain activation" at bounding box center [324, 129] width 10 height 8
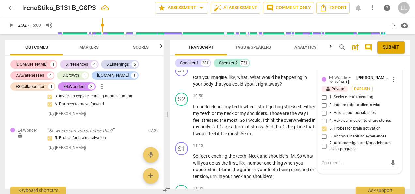
click at [330, 137] on span "6. Anchors inspiring experiences" at bounding box center [358, 137] width 57 height 6
click at [329, 137] on input "6. Anchors inspiring experiences" at bounding box center [324, 137] width 10 height 8
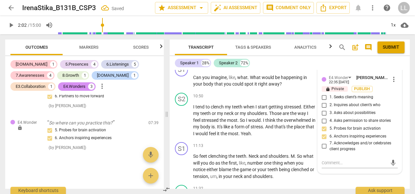
click at [362, 114] on span "3. Asks about possibilities" at bounding box center [353, 113] width 46 height 6
click at [330, 114] on input "3. Asks about possibilities" at bounding box center [324, 113] width 10 height 8
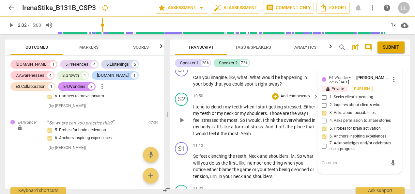
click at [366, 88] on span "Publish" at bounding box center [363, 89] width 10 height 6
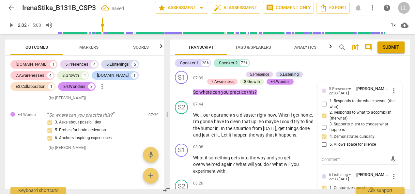
scroll to position [991, 0]
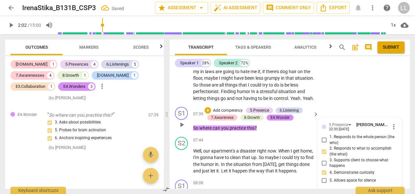
click at [211, 108] on div "+ Add competency" at bounding box center [224, 110] width 39 height 7
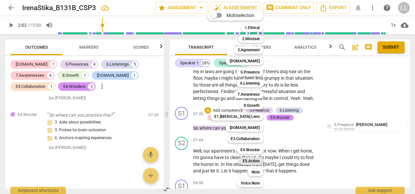
click at [257, 161] on b "E5.Action" at bounding box center [251, 161] width 17 height 8
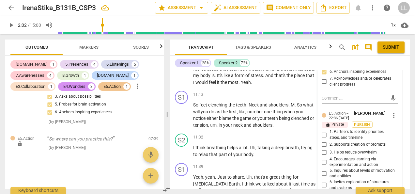
scroll to position [1547, 0]
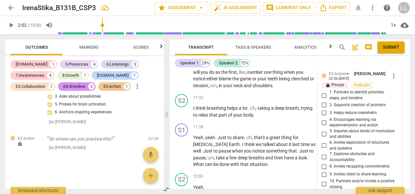
click at [323, 123] on input "4. Encourages learning via experimentation and action" at bounding box center [324, 123] width 10 height 8
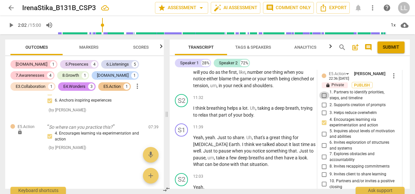
click at [322, 93] on input "1. Partners to identify priorities, steps, and timeline" at bounding box center [324, 95] width 10 height 8
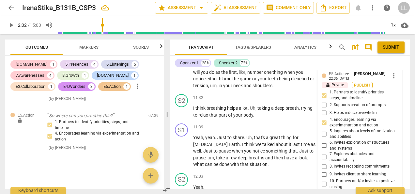
click at [361, 84] on span "Publish" at bounding box center [363, 86] width 10 height 6
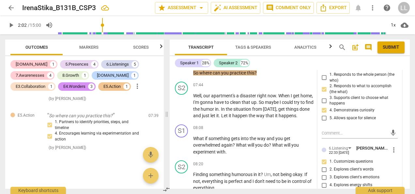
scroll to position [1057, 0]
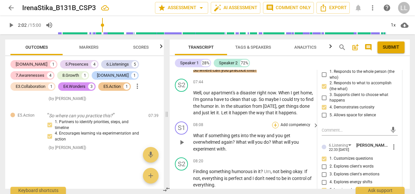
click at [275, 123] on div "+" at bounding box center [275, 125] width 7 height 7
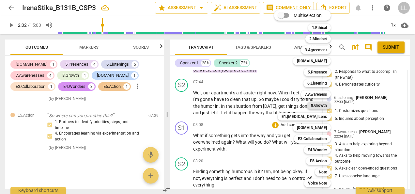
click at [320, 105] on b "8.Growth" at bounding box center [319, 106] width 16 height 8
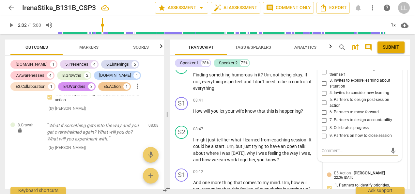
scroll to position [1141, 0]
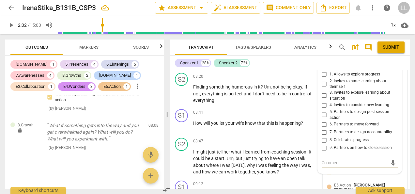
drag, startPoint x: 323, startPoint y: 123, endPoint x: 373, endPoint y: 126, distance: 49.8
click at [323, 123] on input "6. Partners to move forward" at bounding box center [324, 125] width 10 height 8
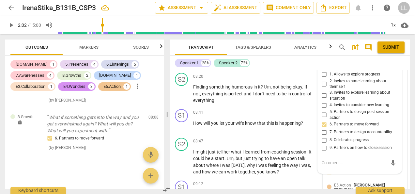
scroll to position [1109, 0]
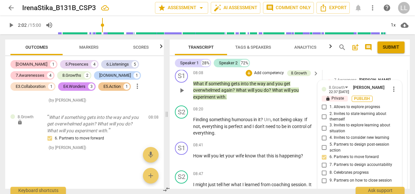
click at [360, 97] on span "Publish" at bounding box center [363, 99] width 10 height 6
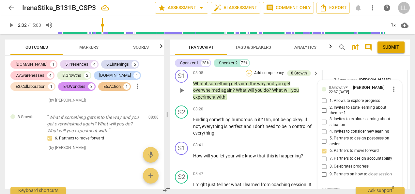
click at [249, 72] on div "+" at bounding box center [249, 73] width 7 height 7
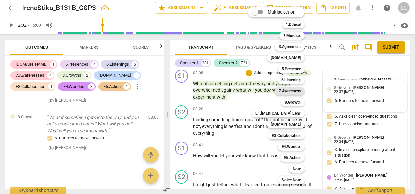
click at [292, 89] on b "7.Awareness" at bounding box center [290, 91] width 22 height 8
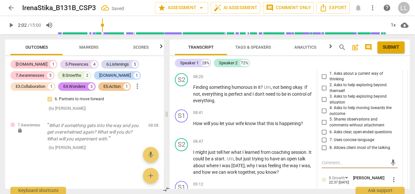
scroll to position [1108, 0]
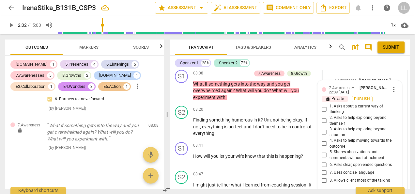
click at [322, 132] on input "3. Asks to help exploring beyond situation" at bounding box center [324, 132] width 10 height 8
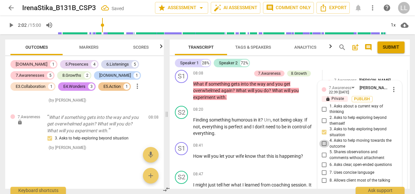
click at [321, 144] on input "4. Asks to help moving towards the outcome" at bounding box center [324, 144] width 10 height 8
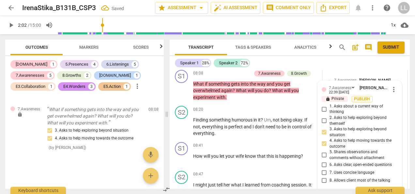
click at [357, 165] on span "6. Asks clear, open-ended questions" at bounding box center [361, 165] width 62 height 6
click at [330, 165] on input "6. Asks clear, open-ended questions" at bounding box center [324, 165] width 10 height 8
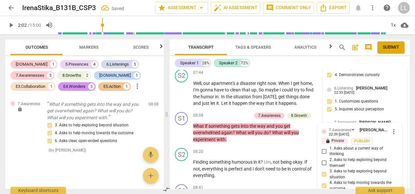
scroll to position [1076, 0]
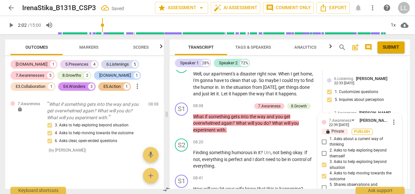
click at [362, 133] on span "Publish" at bounding box center [363, 132] width 10 height 6
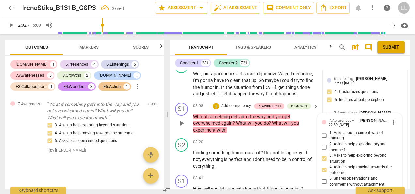
click at [221, 103] on p "Add competency" at bounding box center [236, 106] width 31 height 6
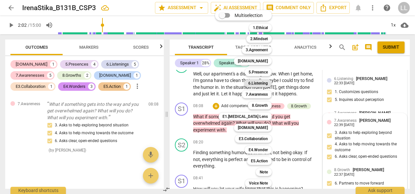
click at [257, 83] on b "6.Listening" at bounding box center [259, 83] width 20 height 8
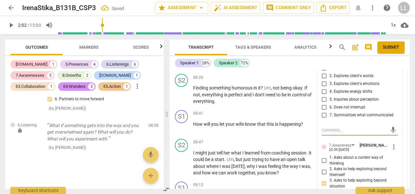
scroll to position [1115, 0]
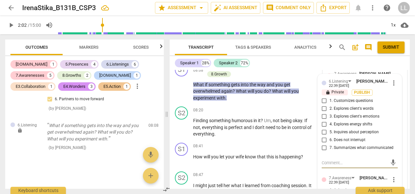
click at [372, 132] on span "5. Inquires about perception" at bounding box center [354, 132] width 49 height 6
click at [330, 132] on input "5. Inquires about perception" at bounding box center [324, 132] width 10 height 8
click at [358, 101] on span "1. Customizes questions" at bounding box center [351, 101] width 43 height 6
click at [330, 101] on input "1. Customizes questions" at bounding box center [324, 101] width 10 height 8
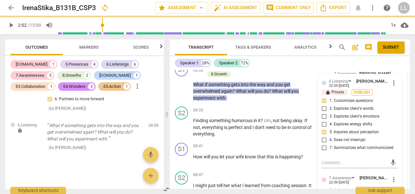
click at [359, 92] on span "Publish" at bounding box center [363, 93] width 10 height 6
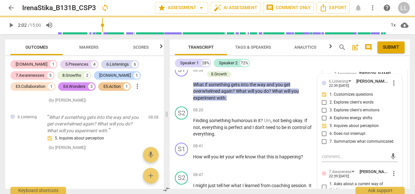
scroll to position [1049, 0]
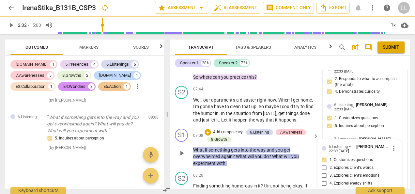
click at [223, 129] on p "Add competency" at bounding box center [228, 132] width 31 height 6
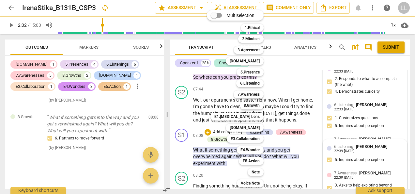
scroll to position [1148, 0]
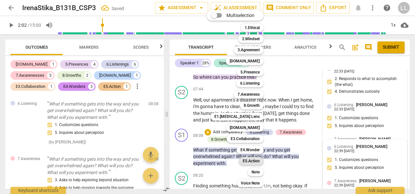
click at [251, 161] on b "E5.Action" at bounding box center [251, 161] width 17 height 8
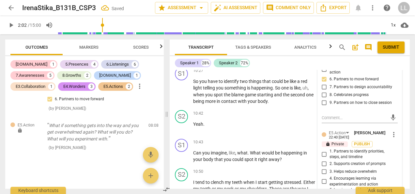
scroll to position [1403, 0]
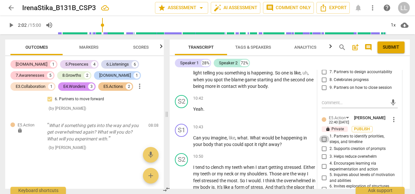
click at [327, 138] on input "1. Partners to identify priorities, steps, and timeline" at bounding box center [324, 139] width 10 height 8
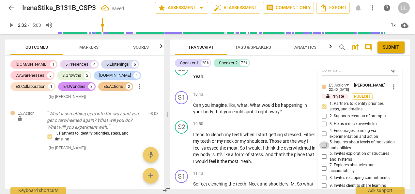
click at [324, 144] on input "5. Inquires about levels of motivation and abilities" at bounding box center [324, 145] width 10 height 8
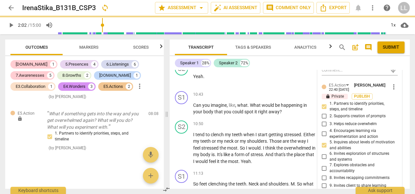
click at [324, 167] on input "7. Explores obstacles and accountability" at bounding box center [324, 168] width 10 height 8
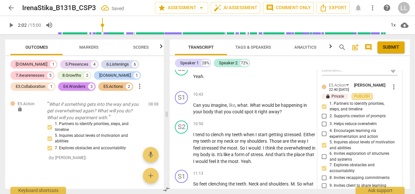
click at [363, 95] on span "Publish" at bounding box center [363, 97] width 10 height 6
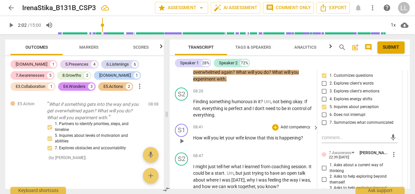
scroll to position [1141, 0]
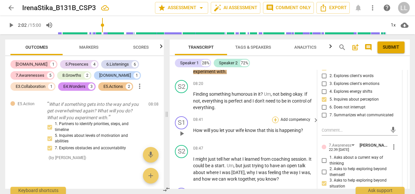
click at [275, 119] on div "+" at bounding box center [275, 120] width 7 height 7
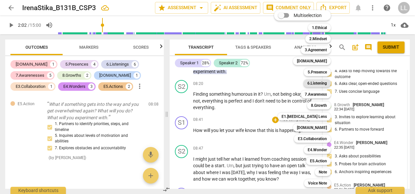
click at [319, 84] on b "6.Listening" at bounding box center [318, 83] width 20 height 8
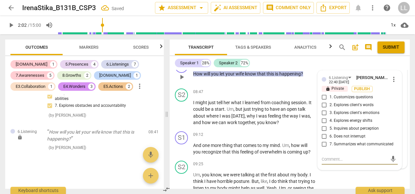
scroll to position [1194, 0]
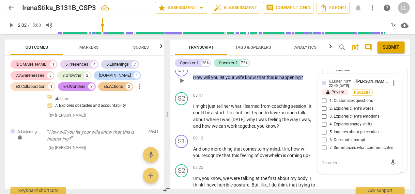
click at [348, 101] on span "1. Customizes questions" at bounding box center [351, 101] width 43 height 6
click at [330, 101] on input "1. Customizes questions" at bounding box center [324, 101] width 10 height 8
click at [355, 132] on span "5. Inquires about perception" at bounding box center [354, 132] width 49 height 6
click at [330, 132] on input "5. Inquires about perception" at bounding box center [324, 132] width 10 height 8
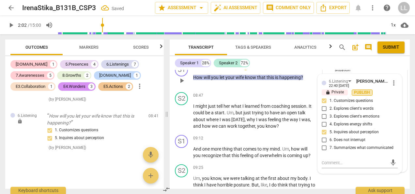
click at [365, 92] on span "Publish" at bounding box center [363, 93] width 10 height 6
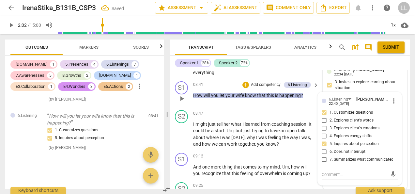
scroll to position [1129, 0]
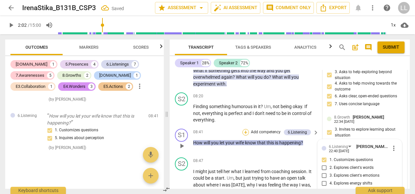
click at [245, 133] on div "+" at bounding box center [246, 132] width 7 height 7
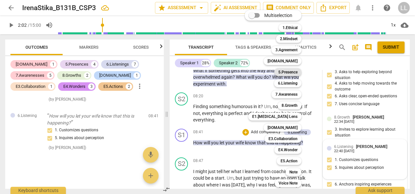
click at [288, 71] on b "5.Presence" at bounding box center [288, 72] width 19 height 8
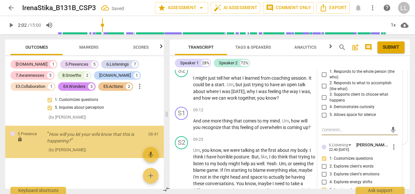
scroll to position [1429, 0]
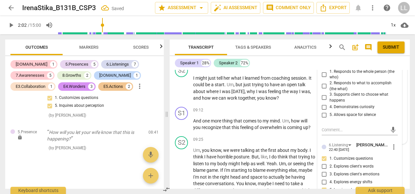
click at [351, 107] on span "4. Demonstrates curiosity" at bounding box center [352, 107] width 45 height 6
click at [330, 107] on input "4. Demonstrates curiosity" at bounding box center [324, 107] width 10 height 8
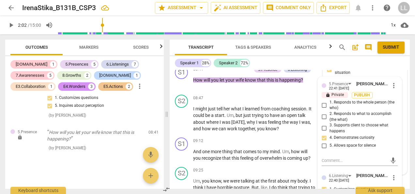
scroll to position [1190, 0]
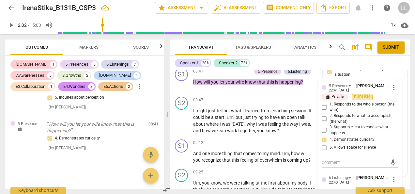
click at [360, 95] on span "Publish" at bounding box center [363, 97] width 10 height 6
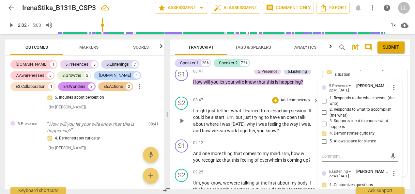
scroll to position [1157, 0]
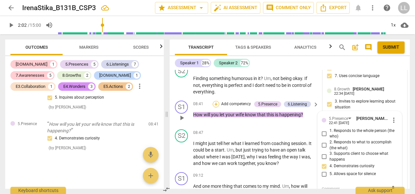
click at [218, 105] on div "+" at bounding box center [216, 104] width 7 height 7
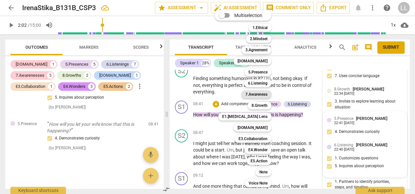
click at [261, 95] on b "7.Awareness" at bounding box center [257, 94] width 22 height 8
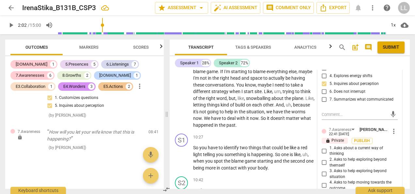
scroll to position [1355, 0]
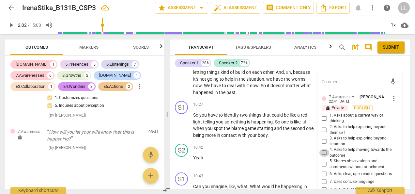
click at [325, 152] on input "4. Asks to help moving towards the outcome" at bounding box center [324, 153] width 10 height 8
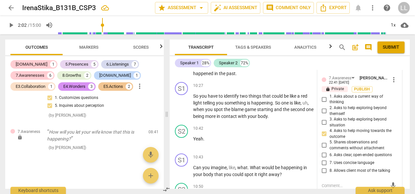
scroll to position [1388, 0]
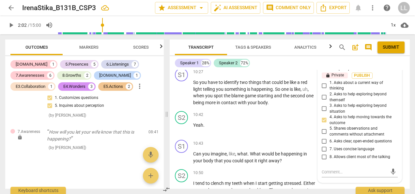
click at [331, 142] on span "6. Asks clear, open-ended questions" at bounding box center [361, 141] width 62 height 6
click at [330, 142] on input "6. Asks clear, open-ended questions" at bounding box center [324, 142] width 10 height 8
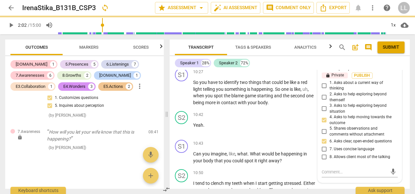
click at [331, 146] on span "7. Uses concise language" at bounding box center [352, 149] width 45 height 6
click at [330, 146] on input "7. Uses concise language" at bounding box center [324, 149] width 10 height 8
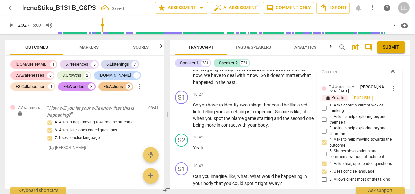
scroll to position [1355, 0]
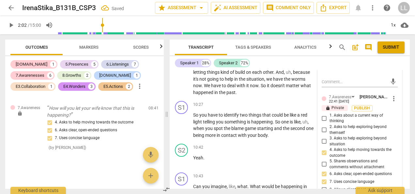
click at [334, 139] on span "3. Asks to help exploring beyond situation" at bounding box center [363, 141] width 66 height 11
click at [330, 139] on input "3. Asks to help exploring beyond situation" at bounding box center [324, 142] width 10 height 8
click at [360, 108] on span "Publish" at bounding box center [363, 109] width 10 height 6
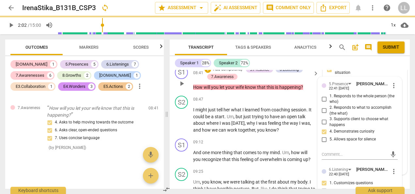
scroll to position [1159, 0]
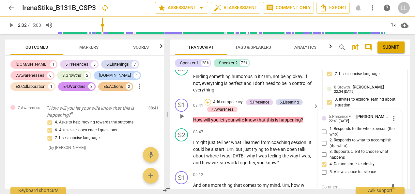
click at [207, 100] on div "+" at bounding box center [208, 102] width 7 height 7
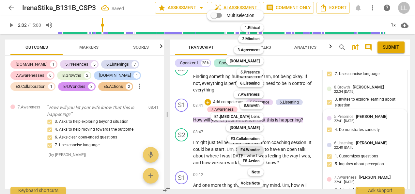
click at [249, 150] on b "E4.Wonder" at bounding box center [250, 150] width 19 height 8
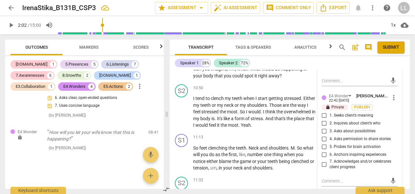
scroll to position [1486, 0]
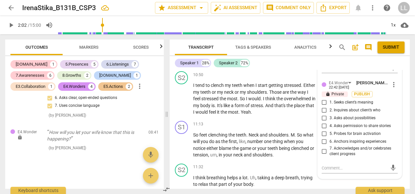
click at [371, 132] on span "5. Probes for brain activation" at bounding box center [355, 134] width 51 height 6
click at [330, 132] on input "5. Probes for brain activation" at bounding box center [324, 134] width 10 height 8
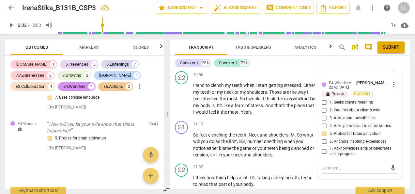
click at [322, 132] on input "5. Probes for brain activation" at bounding box center [324, 134] width 10 height 8
click at [391, 84] on span "more_vert" at bounding box center [394, 85] width 8 height 8
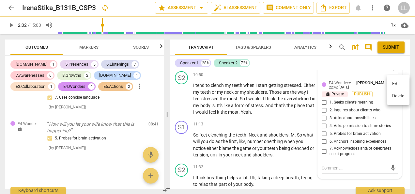
click at [395, 94] on li "Delete" at bounding box center [398, 96] width 23 height 12
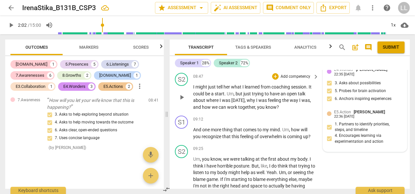
scroll to position [1224, 0]
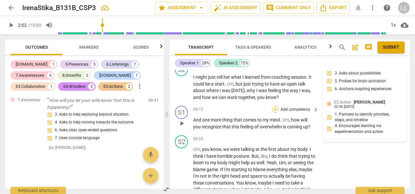
click at [276, 109] on div "+" at bounding box center [275, 109] width 7 height 7
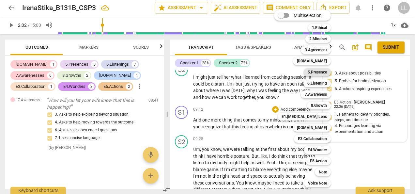
click at [320, 72] on b "5.Presence" at bounding box center [317, 72] width 19 height 8
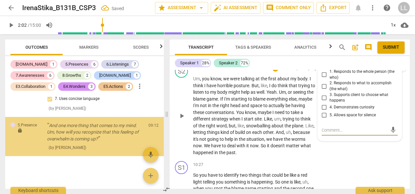
scroll to position [1538, 0]
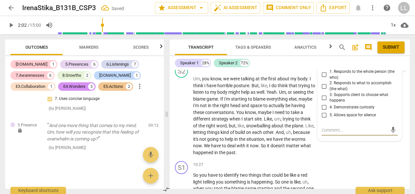
click at [334, 105] on span "4. Demonstrates curiosity" at bounding box center [352, 108] width 45 height 6
click at [330, 105] on input "4. Demonstrates curiosity" at bounding box center [324, 108] width 10 height 8
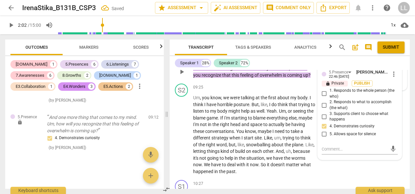
scroll to position [1262, 0]
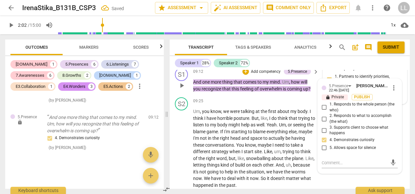
drag, startPoint x: 321, startPoint y: 107, endPoint x: 327, endPoint y: 106, distance: 5.6
click at [321, 107] on input "1. Responds to the whole person (the who)" at bounding box center [324, 108] width 10 height 8
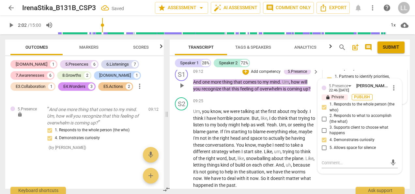
click at [363, 95] on span "Publish" at bounding box center [363, 97] width 10 height 6
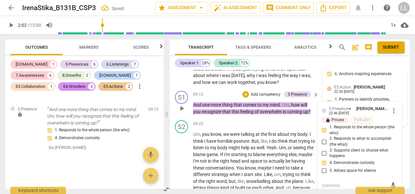
scroll to position [1229, 0]
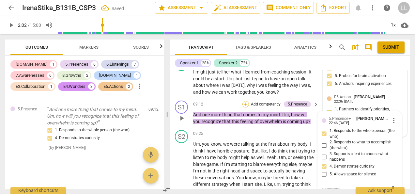
click at [243, 102] on div "+" at bounding box center [246, 104] width 7 height 7
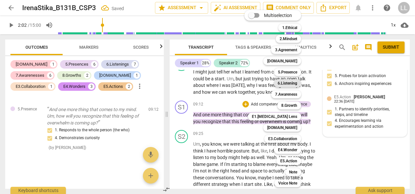
click at [286, 84] on b "6.Listening" at bounding box center [288, 83] width 20 height 8
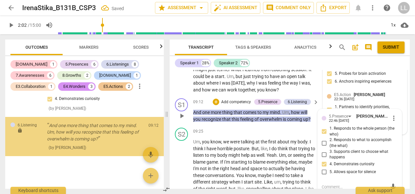
scroll to position [1297, 0]
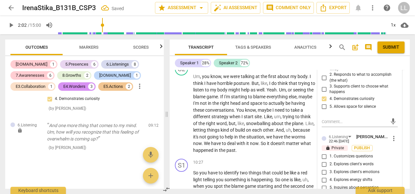
click at [344, 155] on span "1. Customizes questions" at bounding box center [351, 157] width 43 height 6
click at [330, 155] on input "1. Customizes questions" at bounding box center [324, 157] width 10 height 8
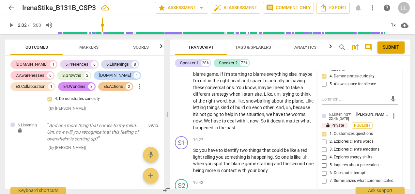
scroll to position [1330, 0]
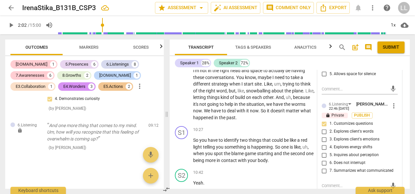
click at [363, 137] on span "3. Explores client's emotions" at bounding box center [355, 140] width 50 height 6
click at [330, 137] on input "3. Explores client's emotions" at bounding box center [324, 140] width 10 height 8
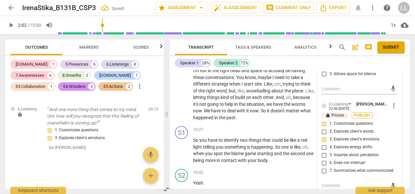
click at [361, 114] on span "Publish" at bounding box center [363, 116] width 10 height 6
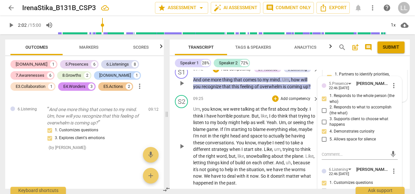
scroll to position [1232, 0]
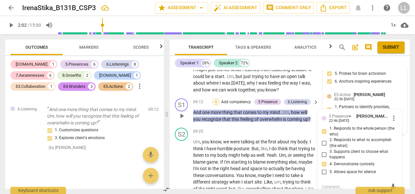
click at [218, 101] on div "+" at bounding box center [216, 102] width 7 height 7
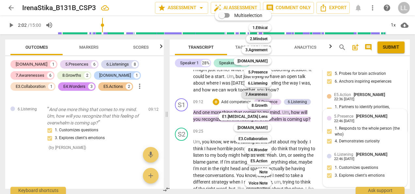
click at [264, 94] on b "7.Awareness" at bounding box center [257, 94] width 22 height 8
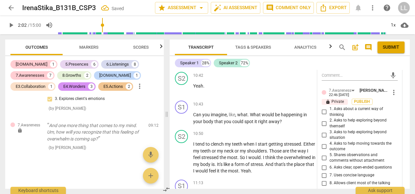
scroll to position [1435, 0]
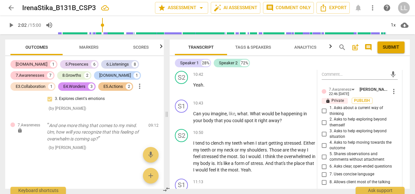
click at [378, 164] on span "6. Asks clear, open-ended questions" at bounding box center [361, 167] width 62 height 6
click at [330, 164] on input "6. Asks clear, open-ended questions" at bounding box center [324, 167] width 10 height 8
click at [330, 172] on span "7. Uses concise language" at bounding box center [352, 174] width 45 height 6
click at [330, 172] on input "7. Uses concise language" at bounding box center [324, 174] width 10 height 8
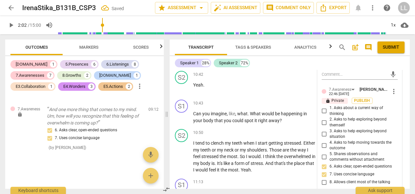
click at [373, 119] on span "2. Asks to help exploring beyond themself" at bounding box center [363, 122] width 66 height 11
click at [330, 119] on input "2. Asks to help exploring beyond themself" at bounding box center [324, 123] width 10 height 8
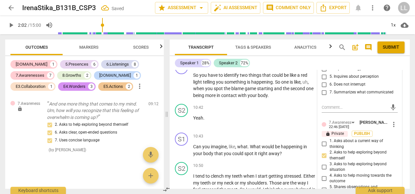
scroll to position [1402, 0]
click at [321, 155] on input "2. Asks to help exploring beyond themself" at bounding box center [324, 155] width 10 height 8
click at [362, 132] on span "Publish" at bounding box center [363, 134] width 10 height 6
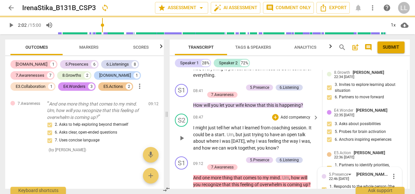
scroll to position [1206, 0]
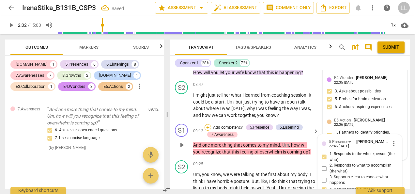
click at [209, 126] on div "+" at bounding box center [208, 127] width 7 height 7
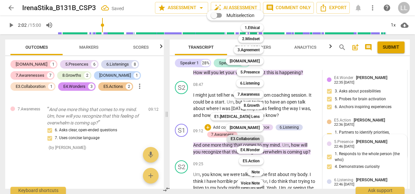
click at [253, 137] on b "E3.Collaboration" at bounding box center [245, 139] width 29 height 8
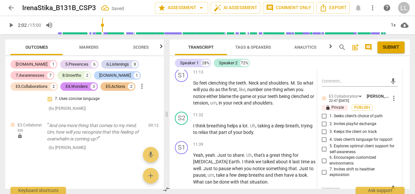
scroll to position [1550, 0]
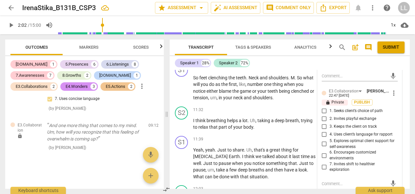
click at [324, 142] on input "5. Explores optimal client support for self-awareness" at bounding box center [324, 144] width 10 height 8
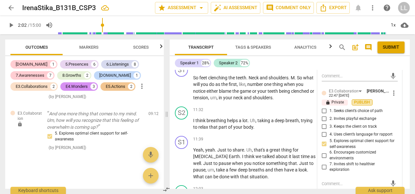
click at [365, 102] on span "Publish" at bounding box center [363, 103] width 10 height 6
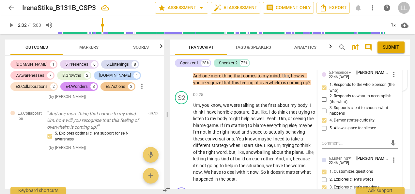
scroll to position [1256, 0]
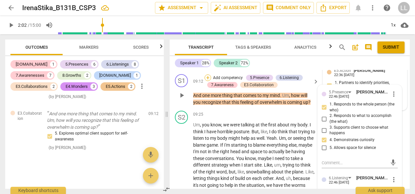
click at [209, 77] on div "+" at bounding box center [208, 77] width 7 height 7
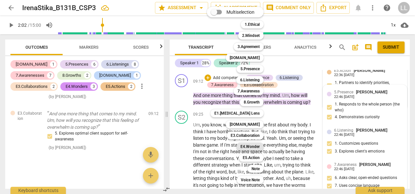
click at [255, 147] on b "E4.Wonder" at bounding box center [250, 147] width 19 height 8
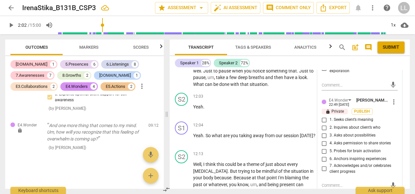
scroll to position [1648, 0]
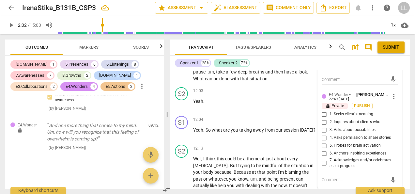
click at [346, 128] on span "3. Asks about possibilities" at bounding box center [353, 130] width 46 height 6
click at [330, 128] on input "3. Asks about possibilities" at bounding box center [324, 130] width 10 height 8
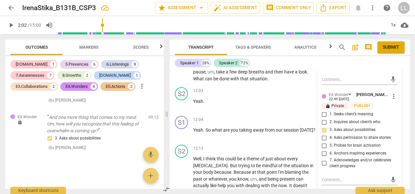
click at [358, 101] on div "E4.Wonder Lois Liu 22:49 10-12-2025 more_vert lock Private Publish 1. Seeks cli…" at bounding box center [360, 131] width 76 height 81
click at [359, 104] on span "Publish" at bounding box center [363, 106] width 10 height 6
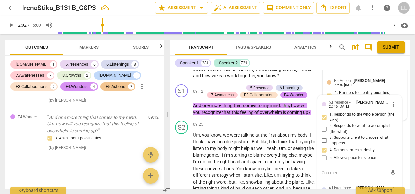
scroll to position [1256, 0]
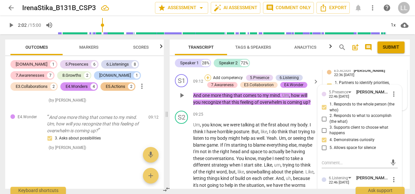
click at [210, 76] on div "+" at bounding box center [208, 77] width 7 height 7
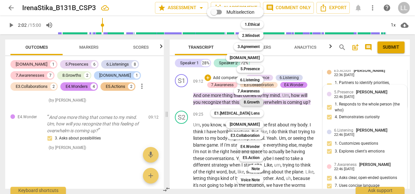
click at [252, 102] on b "8.Growth" at bounding box center [252, 102] width 16 height 8
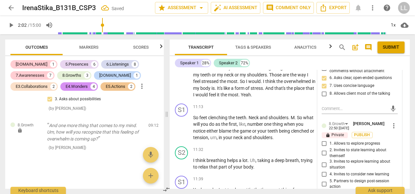
scroll to position [1550, 0]
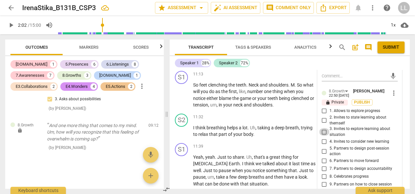
click at [327, 130] on input "3. Invites to explore learning about situation" at bounding box center [324, 132] width 10 height 8
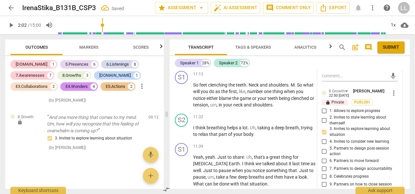
click at [363, 160] on span "6. Partners to move forward" at bounding box center [354, 161] width 49 height 6
click at [330, 160] on input "6. Partners to move forward" at bounding box center [324, 161] width 10 height 8
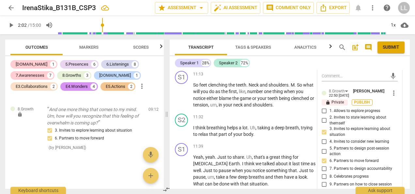
click at [363, 100] on span "Publish" at bounding box center [363, 103] width 10 height 6
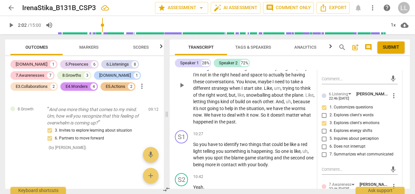
scroll to position [1354, 0]
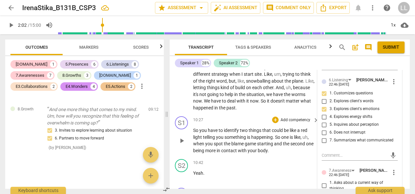
click at [283, 118] on p "Add competency" at bounding box center [295, 120] width 31 height 6
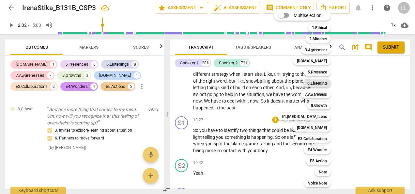
click at [324, 83] on b "6.Listening" at bounding box center [318, 83] width 20 height 8
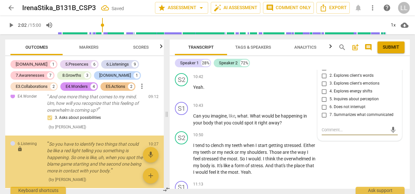
scroll to position [1863, 0]
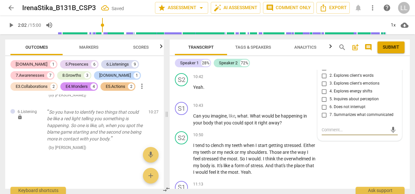
click at [323, 115] on input "7. Summarizes what communicated" at bounding box center [324, 115] width 10 height 8
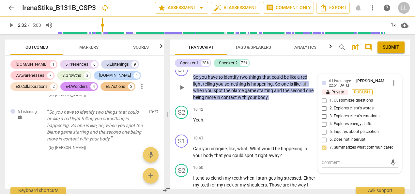
click at [364, 90] on span "Publish" at bounding box center [363, 92] width 10 height 6
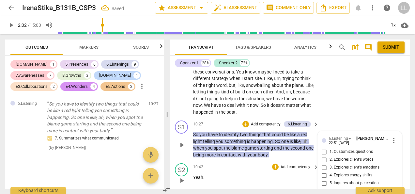
scroll to position [1342, 0]
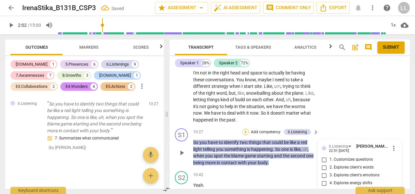
click at [244, 131] on div "+" at bounding box center [246, 132] width 7 height 7
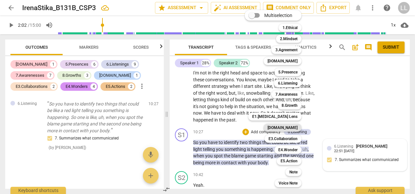
click at [294, 126] on b "[DOMAIN_NAME]" at bounding box center [283, 128] width 30 height 8
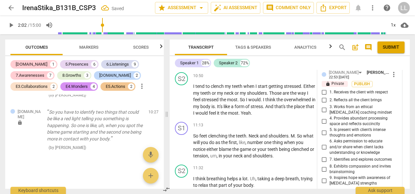
scroll to position [1507, 0]
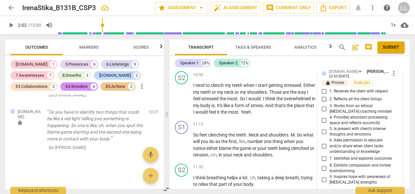
click at [322, 121] on input "4. Provides abundant processing space and reflects succinctly" at bounding box center [324, 120] width 10 height 8
click at [362, 81] on span "Publish" at bounding box center [363, 83] width 10 height 6
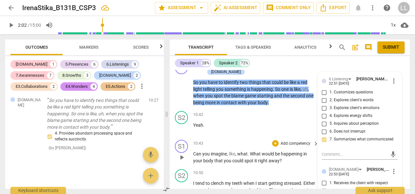
scroll to position [1442, 0]
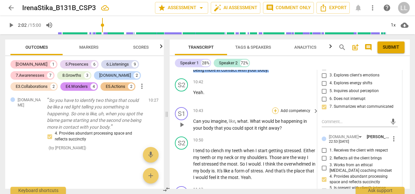
click at [276, 107] on div "+" at bounding box center [275, 110] width 7 height 7
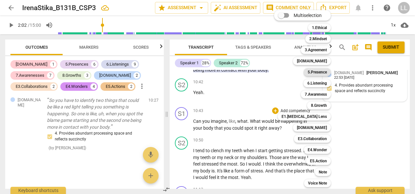
click at [319, 73] on b "5.Presence" at bounding box center [317, 72] width 19 height 8
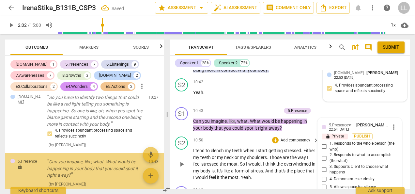
scroll to position [1982, 0]
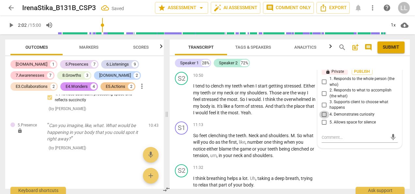
click at [326, 111] on input "4. Demonstrates curiosity" at bounding box center [324, 115] width 10 height 8
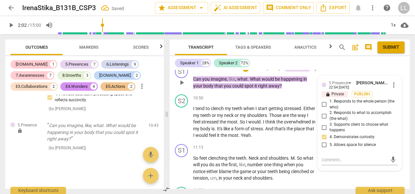
scroll to position [1474, 0]
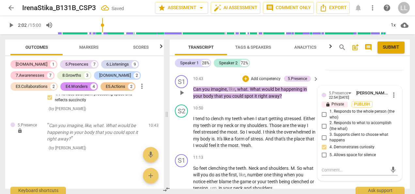
click at [323, 111] on input "1. Responds to the whole person (the who)" at bounding box center [324, 115] width 10 height 8
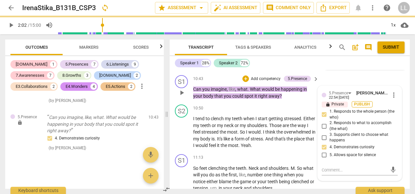
click at [366, 102] on span "Publish" at bounding box center [363, 105] width 10 height 6
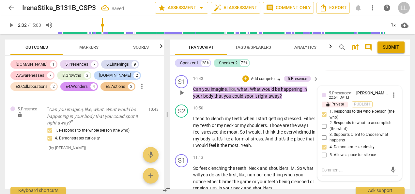
scroll to position [1441, 0]
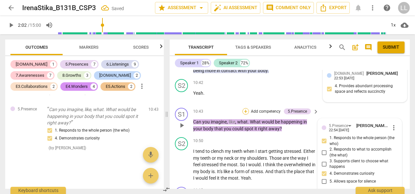
click at [245, 108] on div "+" at bounding box center [246, 111] width 7 height 7
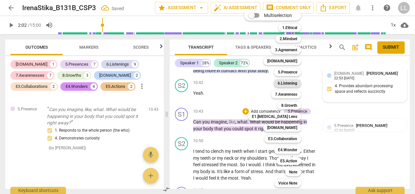
click at [288, 84] on b "6.Listening" at bounding box center [288, 83] width 20 height 8
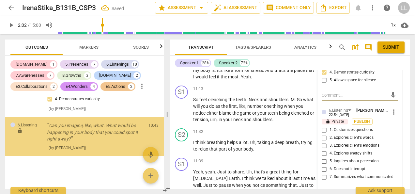
scroll to position [1572, 0]
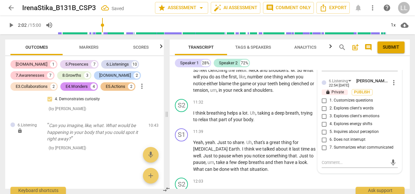
click at [331, 98] on span "1. Customizes questions" at bounding box center [351, 101] width 43 height 6
click at [330, 97] on input "1. Customizes questions" at bounding box center [324, 101] width 10 height 8
click at [328, 112] on input "3. Explores client's emotions" at bounding box center [324, 116] width 10 height 8
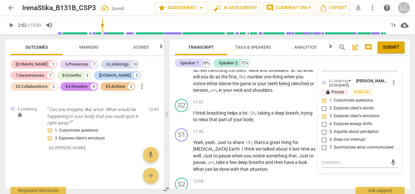
click at [369, 129] on span "5. Inquires about perception" at bounding box center [354, 132] width 49 height 6
click at [330, 128] on input "5. Inquires about perception" at bounding box center [324, 132] width 10 height 8
click at [363, 89] on span "Publish" at bounding box center [363, 92] width 10 height 6
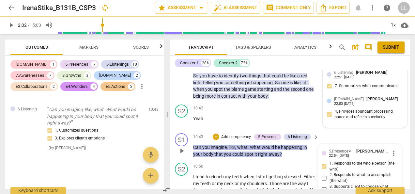
scroll to position [1408, 0]
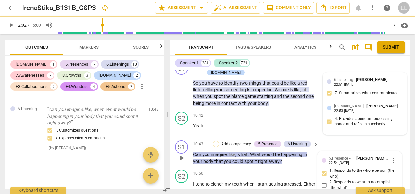
click at [217, 141] on div "+" at bounding box center [216, 144] width 7 height 7
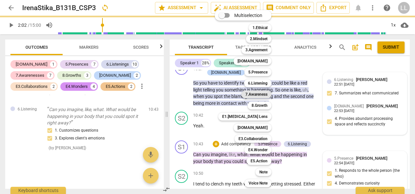
click at [252, 94] on b "7.Awareness" at bounding box center [257, 94] width 22 height 8
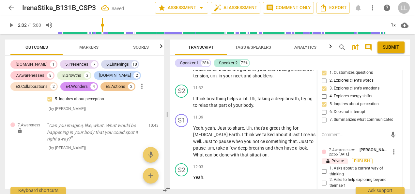
scroll to position [1631, 0]
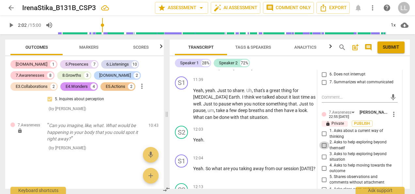
click at [323, 141] on input "2. Asks to help exploring beyond themself" at bounding box center [324, 145] width 10 height 8
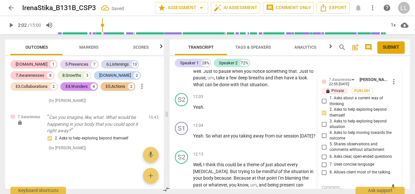
click at [342, 154] on span "6. Asks clear, open-ended questions" at bounding box center [361, 157] width 62 height 6
click at [330, 153] on input "6. Asks clear, open-ended questions" at bounding box center [324, 157] width 10 height 8
click at [330, 162] on span "7. Uses concise language" at bounding box center [352, 165] width 45 height 6
click at [329, 161] on input "7. Uses concise language" at bounding box center [324, 165] width 10 height 8
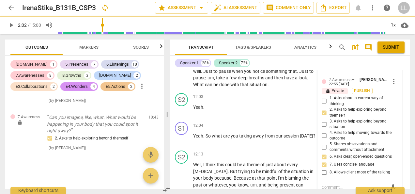
click at [335, 130] on span "4. Asks to help moving towards the outcome" at bounding box center [363, 135] width 66 height 11
click at [330, 132] on input "4. Asks to help moving towards the outcome" at bounding box center [324, 136] width 10 height 8
click at [363, 88] on span "Publish" at bounding box center [363, 91] width 10 height 6
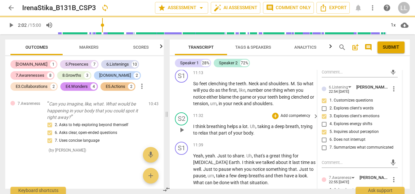
scroll to position [1468, 0]
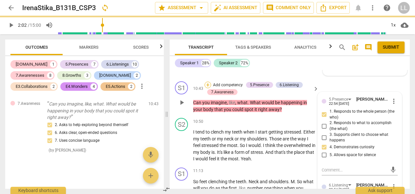
click at [208, 82] on div "+" at bounding box center [208, 85] width 7 height 7
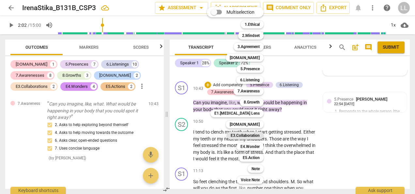
click at [252, 136] on b "E3.Collaboration" at bounding box center [245, 136] width 29 height 8
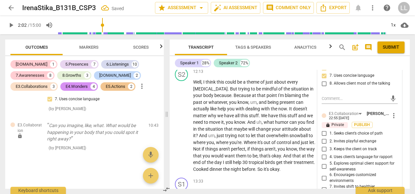
scroll to position [1762, 0]
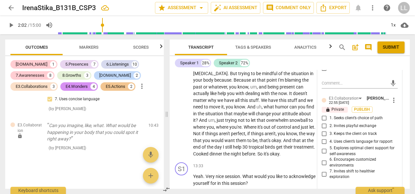
click at [327, 147] on input "5. Explores optimal client support for self-awareness" at bounding box center [324, 151] width 10 height 8
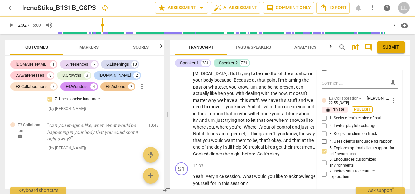
click at [365, 107] on span "Publish" at bounding box center [363, 110] width 10 height 6
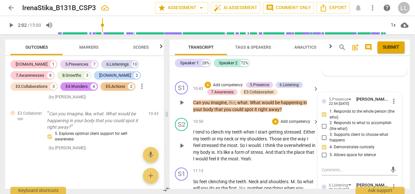
scroll to position [1500, 0]
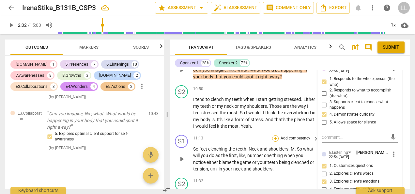
click at [275, 135] on div "+" at bounding box center [275, 138] width 7 height 7
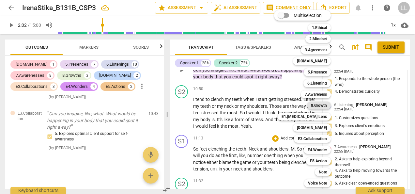
click at [325, 105] on b "8.Growth" at bounding box center [319, 106] width 16 height 8
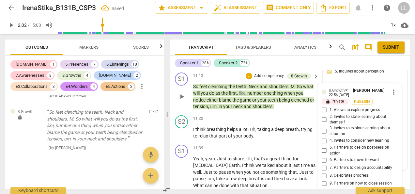
scroll to position [1559, 0]
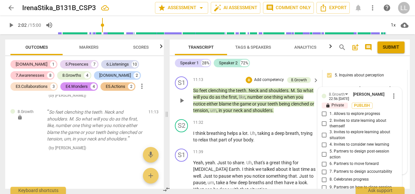
click at [324, 151] on input "5. Partners to design post-session action" at bounding box center [324, 155] width 10 height 8
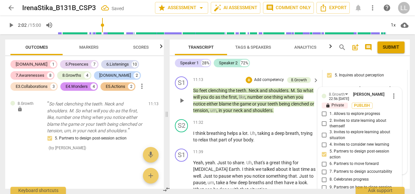
click at [357, 161] on span "6. Partners to move forward" at bounding box center [354, 164] width 49 height 6
click at [330, 160] on input "6. Partners to move forward" at bounding box center [324, 164] width 10 height 8
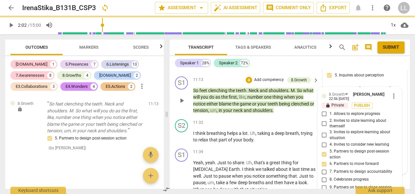
scroll to position [1591, 0]
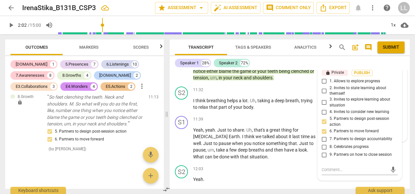
click at [326, 127] on input "6. Partners to move forward" at bounding box center [324, 131] width 10 height 8
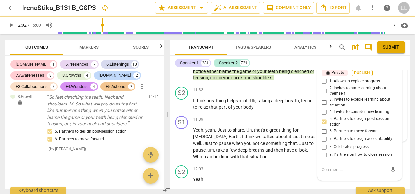
scroll to position [1559, 0]
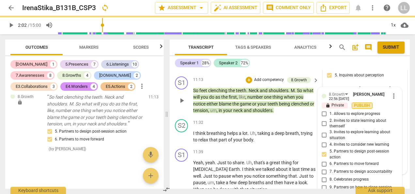
click at [361, 103] on span "Publish" at bounding box center [363, 106] width 10 height 6
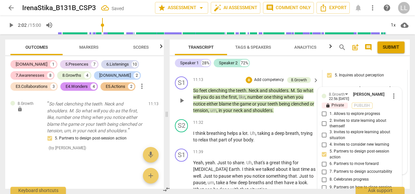
scroll to position [1526, 0]
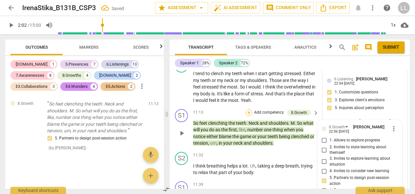
click at [249, 109] on div "+" at bounding box center [249, 112] width 7 height 7
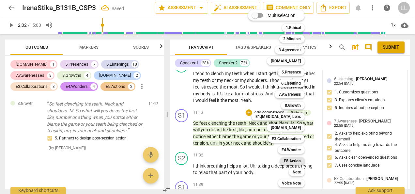
click at [291, 161] on b "E5.Action" at bounding box center [292, 161] width 17 height 8
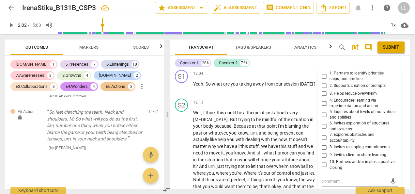
scroll to position [1683, 0]
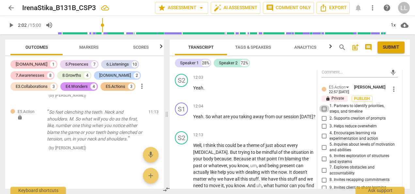
click at [322, 105] on input "1. Partners to identify priorities, steps, and timeline" at bounding box center [324, 109] width 10 height 8
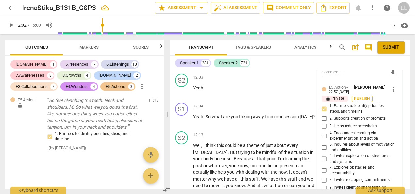
click at [359, 96] on span "Publish" at bounding box center [363, 99] width 10 height 6
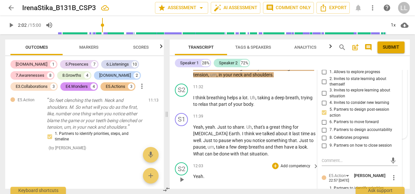
scroll to position [1585, 0]
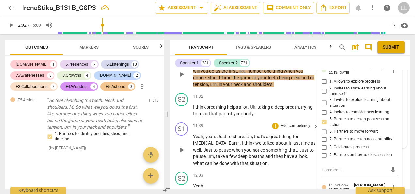
click at [279, 123] on div "+ Add competency" at bounding box center [291, 126] width 39 height 7
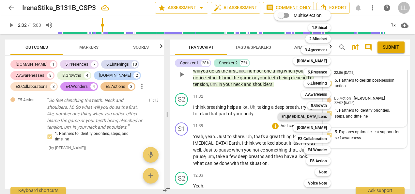
click at [310, 117] on b "E1.[MEDICAL_DATA] Lens" at bounding box center [304, 117] width 45 height 8
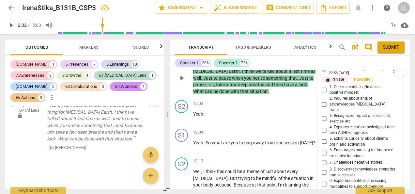
scroll to position [1624, 0]
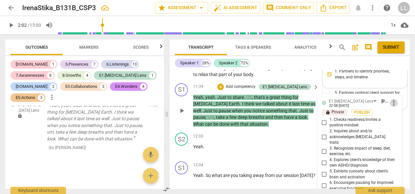
click at [393, 99] on span "more_vert" at bounding box center [394, 103] width 8 height 8
click at [398, 106] on li "Delete" at bounding box center [398, 107] width 23 height 12
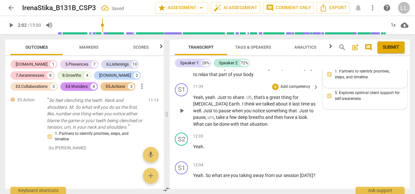
scroll to position [2313, 0]
click at [276, 84] on div "+" at bounding box center [275, 87] width 7 height 7
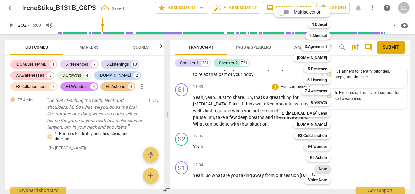
click at [326, 168] on b "Note" at bounding box center [323, 169] width 8 height 8
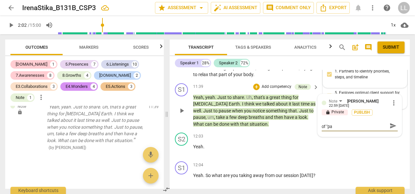
scroll to position [0, 0]
click at [336, 124] on textarea "It's great that you shared the power of "pause"" at bounding box center [355, 129] width 66 height 12
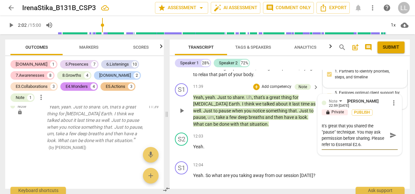
click at [336, 135] on textarea "It's great that you shared the "pause" technique. You may ask permission before…" at bounding box center [355, 135] width 66 height 25
click at [378, 138] on textarea "It's great that you shared the "pause" technique. You may ask permission before…" at bounding box center [355, 135] width 66 height 25
click at [363, 110] on span "Publish" at bounding box center [363, 113] width 10 height 6
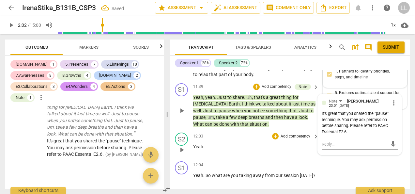
scroll to position [1657, 0]
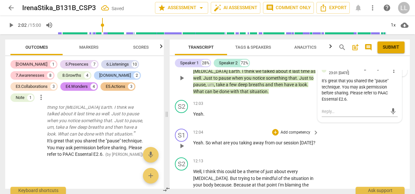
click at [279, 129] on div "+ Add competency" at bounding box center [291, 132] width 39 height 7
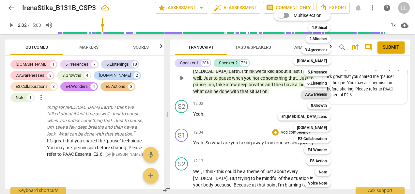
click at [323, 95] on b "7.Awareness" at bounding box center [316, 94] width 22 height 8
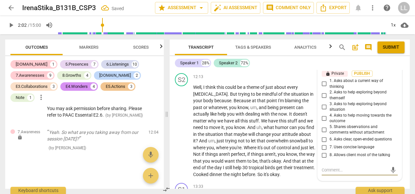
scroll to position [1708, 0]
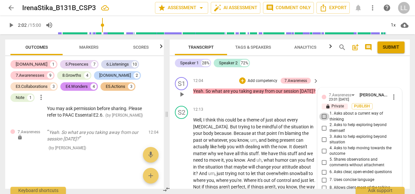
click at [328, 113] on input "1. Asks about a current way of thinking" at bounding box center [324, 117] width 10 height 8
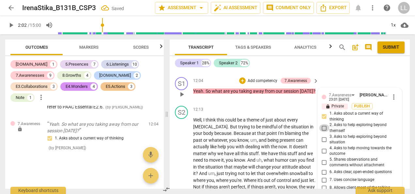
click at [325, 124] on input "2. Asks to help exploring beyond themself" at bounding box center [324, 128] width 10 height 8
click at [327, 136] on input "3. Asks to help exploring beyond situation" at bounding box center [324, 140] width 10 height 8
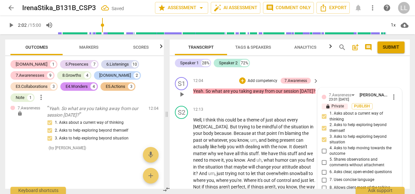
click at [338, 169] on span "6. Asks clear, open-ended questions" at bounding box center [361, 172] width 62 height 6
click at [330, 168] on input "6. Asks clear, open-ended questions" at bounding box center [324, 172] width 10 height 8
click at [334, 177] on span "7. Uses concise language" at bounding box center [352, 180] width 45 height 6
click at [330, 176] on input "7. Uses concise language" at bounding box center [324, 180] width 10 height 8
click at [359, 104] on span "Publish" at bounding box center [363, 107] width 10 height 6
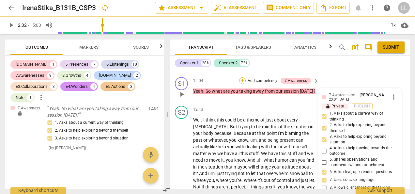
click at [241, 77] on div "+" at bounding box center [242, 80] width 7 height 7
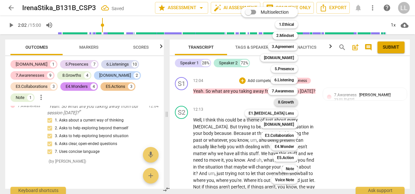
click at [284, 103] on b "8.Growth" at bounding box center [286, 102] width 16 height 8
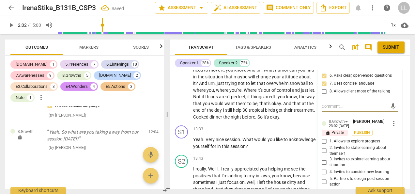
scroll to position [1809, 0]
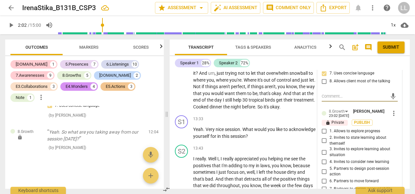
click at [323, 137] on input "2. Invites to state learning about themself" at bounding box center [324, 141] width 10 height 8
drag, startPoint x: 325, startPoint y: 143, endPoint x: 337, endPoint y: 145, distance: 11.9
click at [325, 148] on input "3. Invites to explore learning about situation" at bounding box center [324, 152] width 10 height 8
click at [325, 158] on input "4. Invites to consider new learning" at bounding box center [324, 162] width 10 height 8
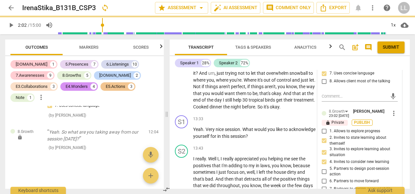
click at [362, 120] on span "Publish" at bounding box center [363, 123] width 10 height 6
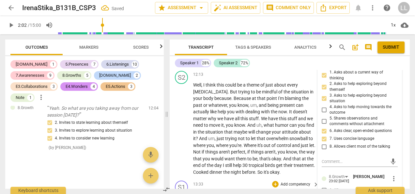
scroll to position [1678, 0]
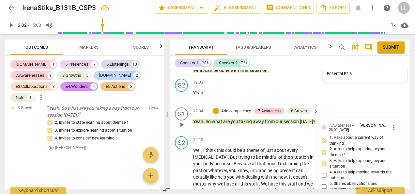
click at [226, 108] on p "Add competency" at bounding box center [236, 111] width 31 height 6
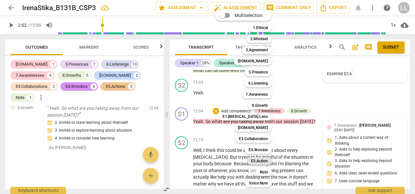
click at [260, 162] on b "E5.Action" at bounding box center [259, 161] width 17 height 8
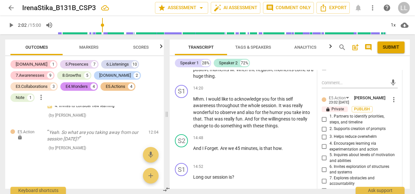
scroll to position [1972, 0]
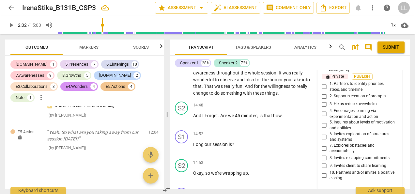
click at [324, 162] on input "9. Invites client to share learning" at bounding box center [324, 166] width 10 height 8
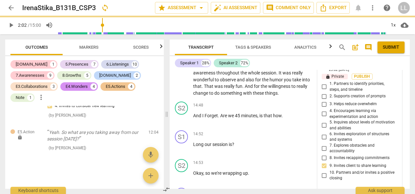
scroll to position [1907, 0]
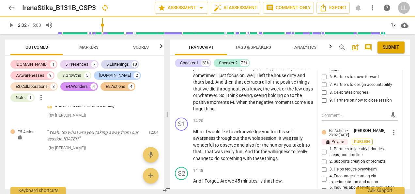
click at [363, 139] on span "Publish" at bounding box center [363, 142] width 10 height 6
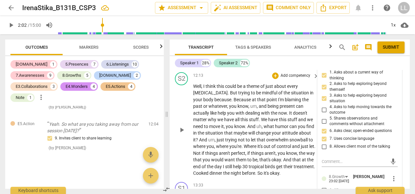
scroll to position [1776, 0]
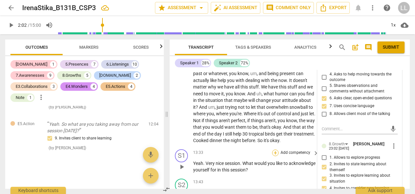
click at [277, 150] on div "+" at bounding box center [275, 153] width 7 height 7
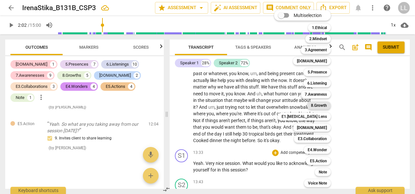
click at [323, 105] on b "8.Growth" at bounding box center [319, 106] width 16 height 8
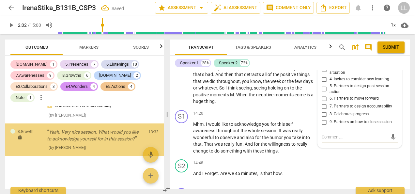
scroll to position [2596, 0]
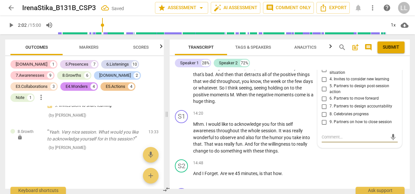
click at [325, 110] on input "8. Celebrates progress" at bounding box center [324, 114] width 10 height 8
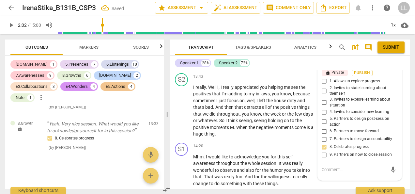
scroll to position [1849, 0]
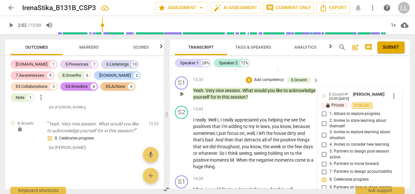
click at [364, 103] on span "Publish" at bounding box center [363, 106] width 10 height 6
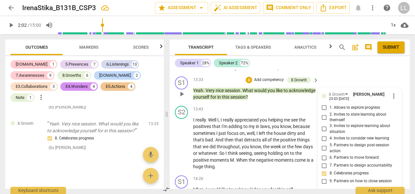
click at [255, 77] on p "Add competency" at bounding box center [269, 80] width 31 height 6
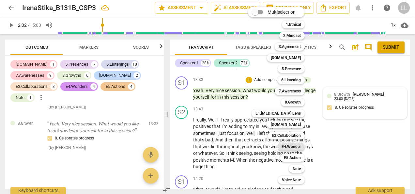
click at [291, 145] on b "E4.Wonder" at bounding box center [291, 147] width 19 height 8
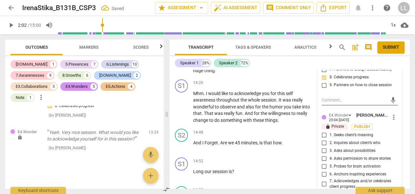
scroll to position [1981, 0]
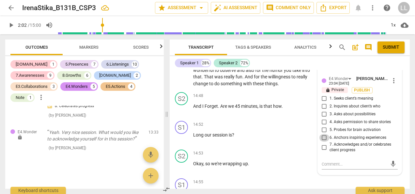
click at [324, 134] on input "6. Anchors inspiring experiences" at bounding box center [324, 138] width 10 height 8
click at [324, 143] on input "7. Acknowledges and/or celebrates client progress" at bounding box center [324, 147] width 10 height 8
click at [364, 88] on span "Publish" at bounding box center [363, 91] width 10 height 6
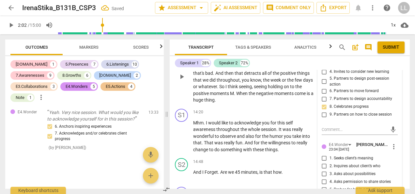
scroll to position [1916, 0]
click at [275, 108] on div "+" at bounding box center [275, 111] width 7 height 7
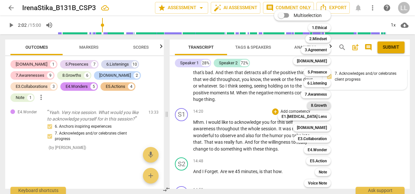
click at [319, 105] on b "8.Growth" at bounding box center [319, 106] width 16 height 8
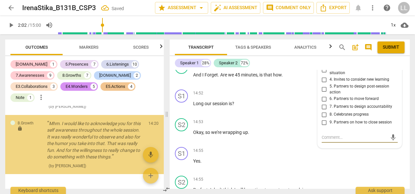
scroll to position [2703, 0]
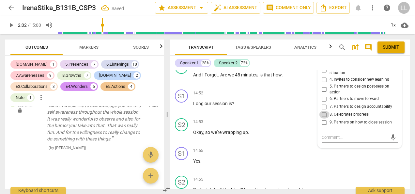
click at [325, 111] on input "8. Celebrates progress" at bounding box center [324, 115] width 10 height 8
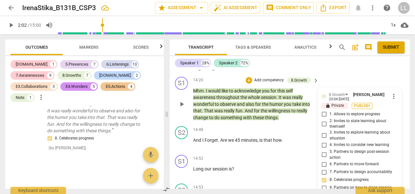
click at [358, 103] on span "Publish" at bounding box center [363, 106] width 10 height 6
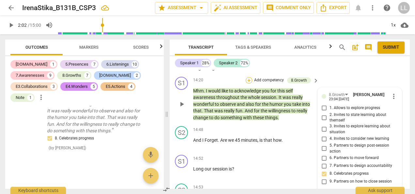
click at [250, 77] on div "+" at bounding box center [249, 80] width 7 height 7
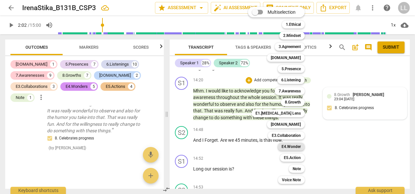
click at [296, 147] on b "E4.Wonder" at bounding box center [291, 147] width 19 height 8
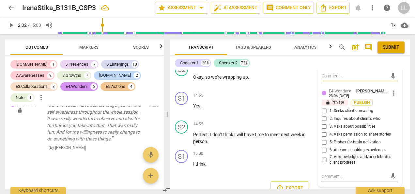
scroll to position [2071, 0]
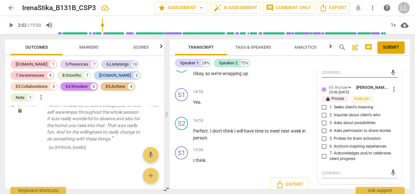
click at [323, 143] on input "6. Anchors inspiring experiences" at bounding box center [324, 147] width 10 height 8
click at [324, 152] on input "7. Acknowledges and/or celebrates client progress" at bounding box center [324, 156] width 10 height 8
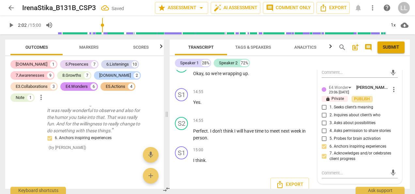
click at [363, 96] on span "Publish" at bounding box center [363, 99] width 10 height 6
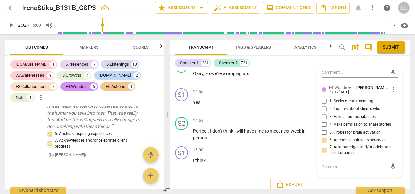
click at [245, 172] on div "Export" at bounding box center [290, 184] width 240 height 24
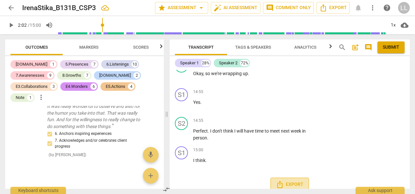
click at [284, 181] on span "Export" at bounding box center [289, 185] width 27 height 8
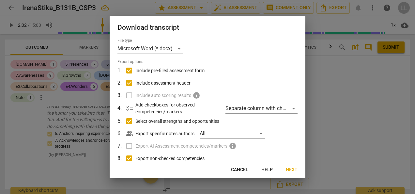
click at [295, 170] on span "Next" at bounding box center [292, 170] width 12 height 7
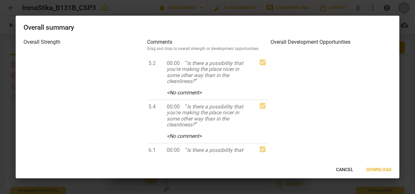
click at [381, 169] on span "Download" at bounding box center [379, 170] width 25 height 7
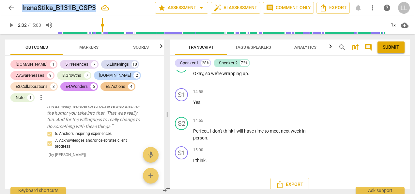
drag, startPoint x: 22, startPoint y: 7, endPoint x: 99, endPoint y: 8, distance: 76.8
click at [99, 8] on div "IrenaStika_B131B_CSP3" at bounding box center [86, 8] width 128 height 8
copy h2 "IrenaStika_B131B_CSP3"
